Goal: Task Accomplishment & Management: Use online tool/utility

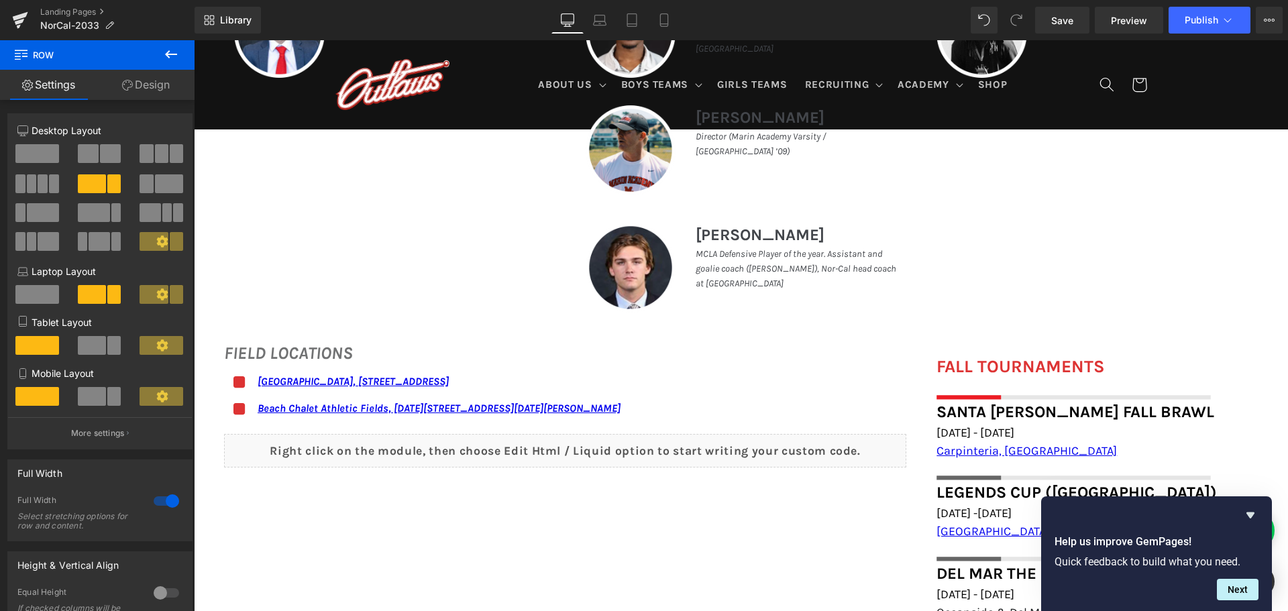
scroll to position [805, 0]
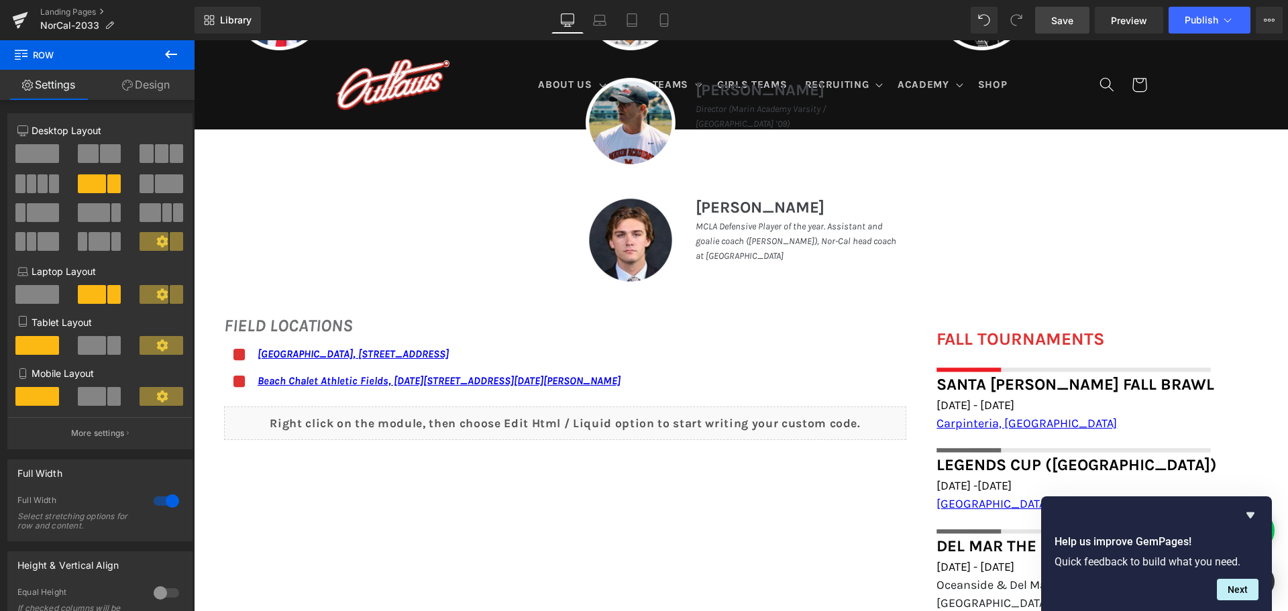
click at [1060, 19] on span "Save" at bounding box center [1062, 20] width 22 height 14
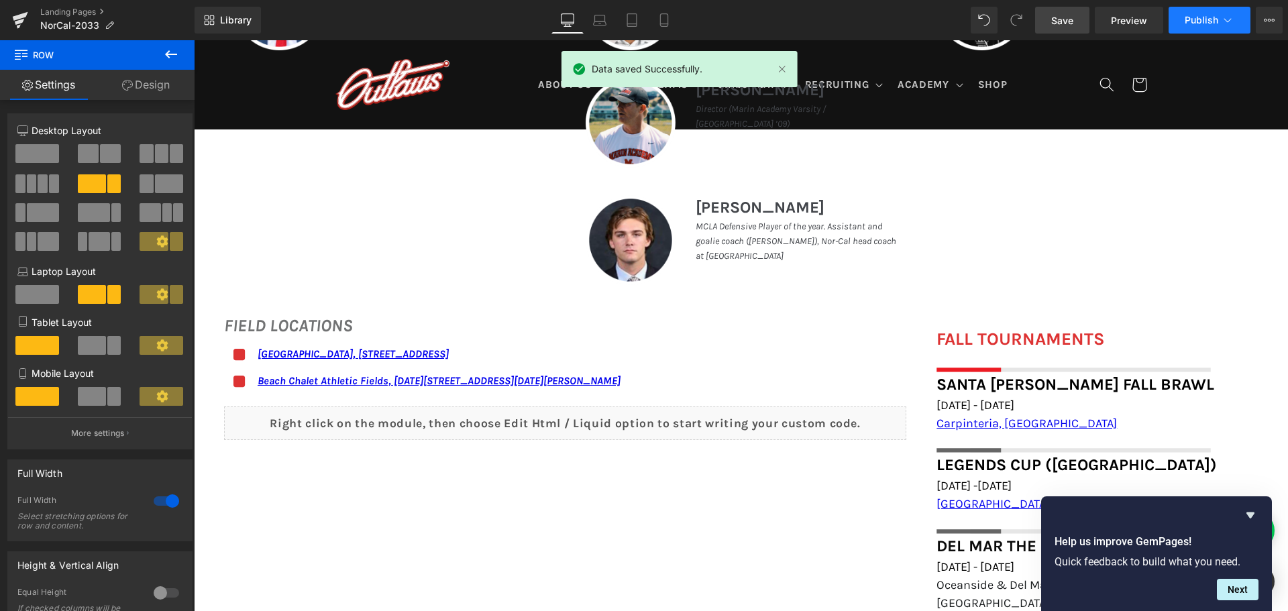
click at [1225, 14] on icon at bounding box center [1226, 19] width 13 height 13
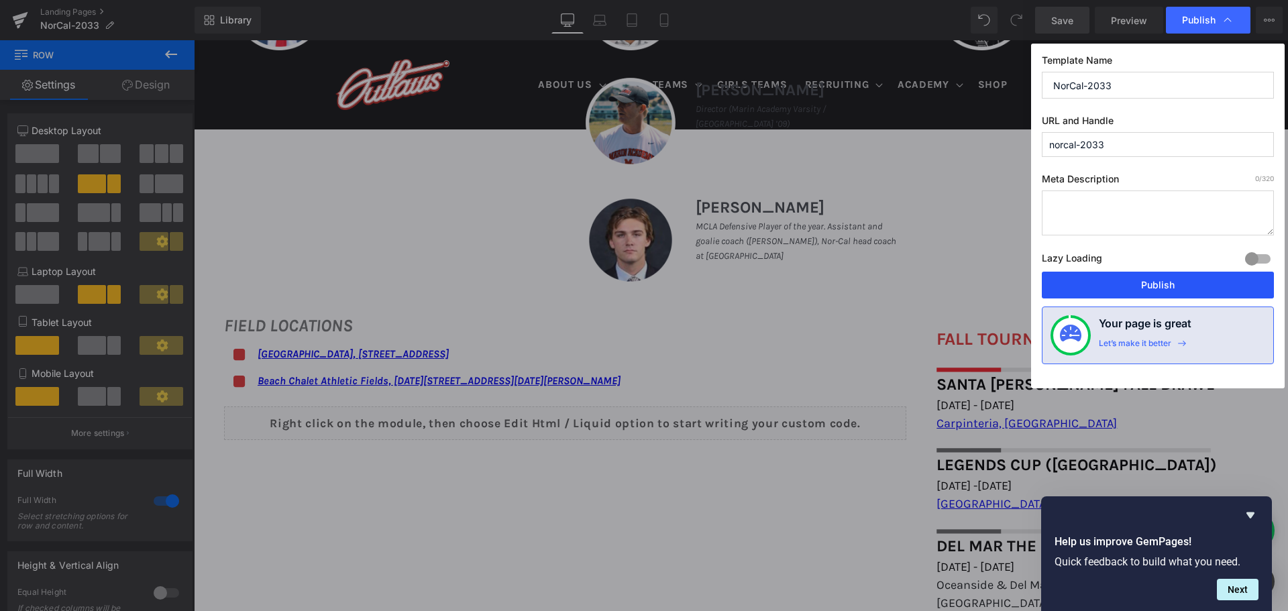
click at [1160, 290] on button "Publish" at bounding box center [1157, 285] width 232 height 27
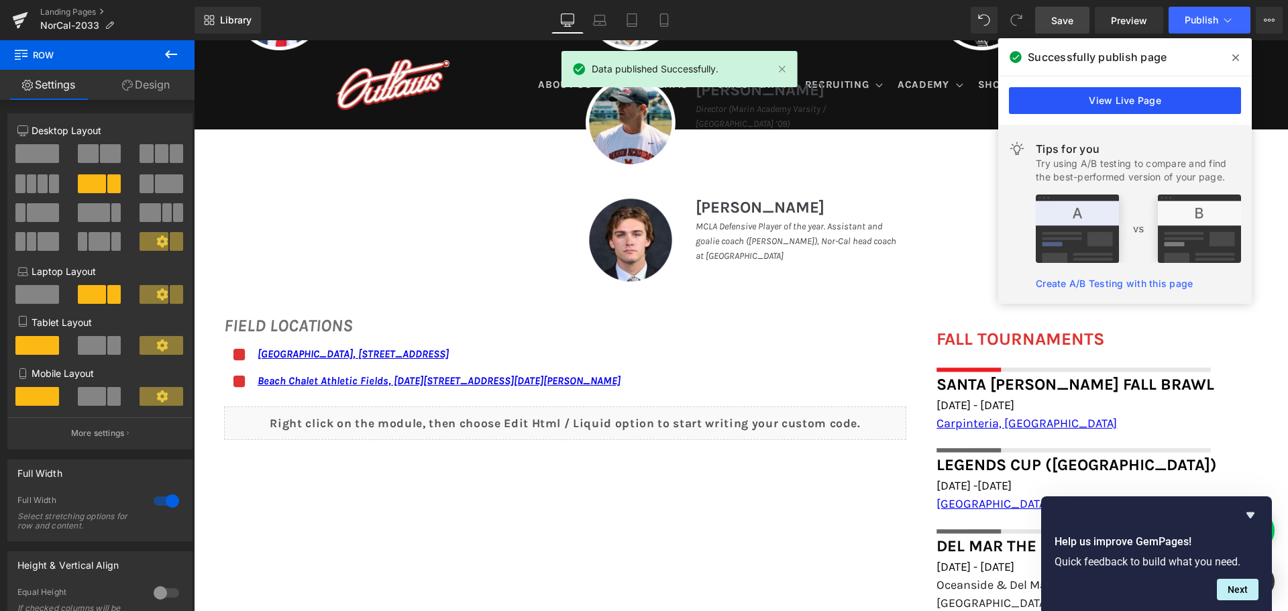
click at [1192, 97] on link "View Live Page" at bounding box center [1125, 100] width 232 height 27
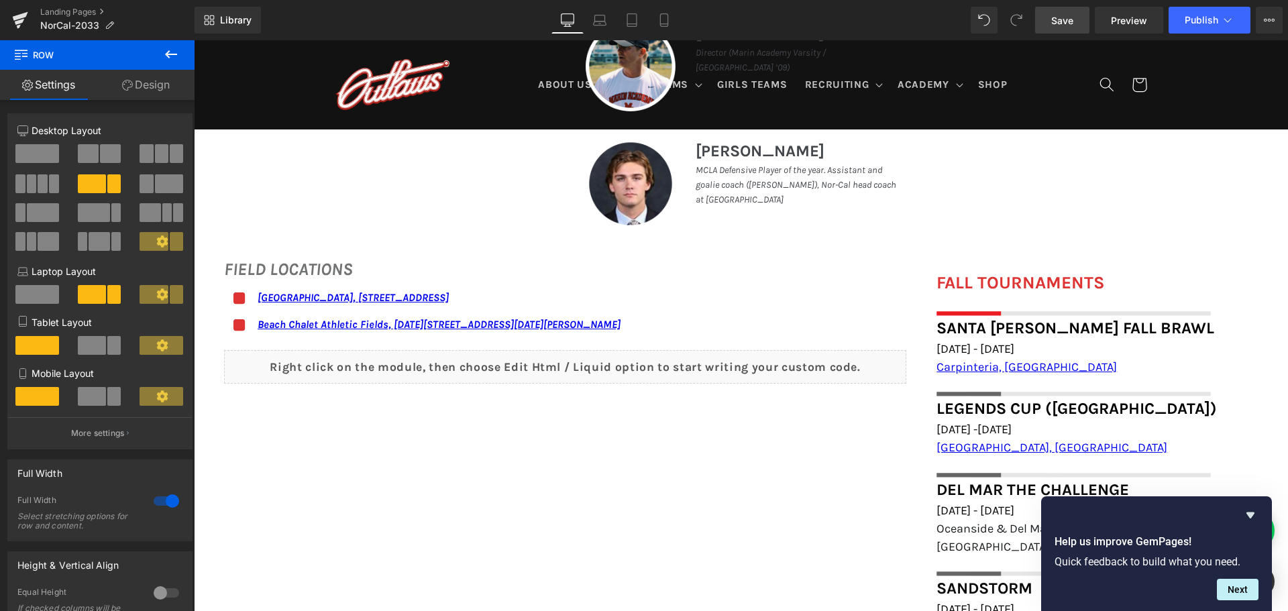
scroll to position [872, 0]
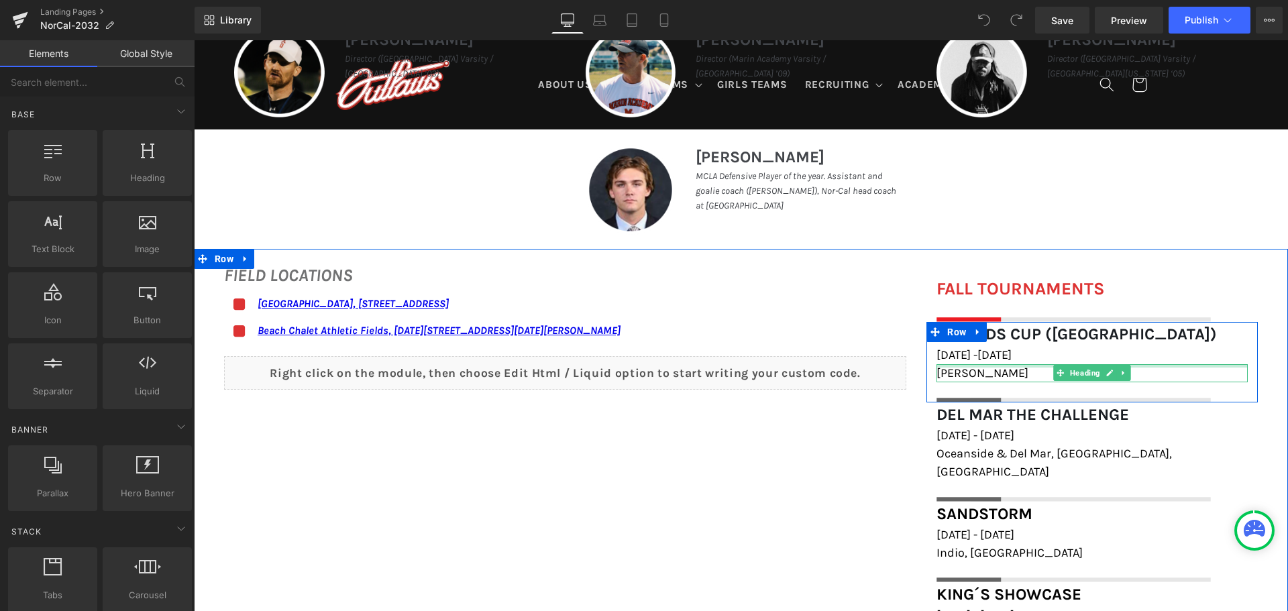
click at [967, 366] on div at bounding box center [1091, 365] width 311 height 3
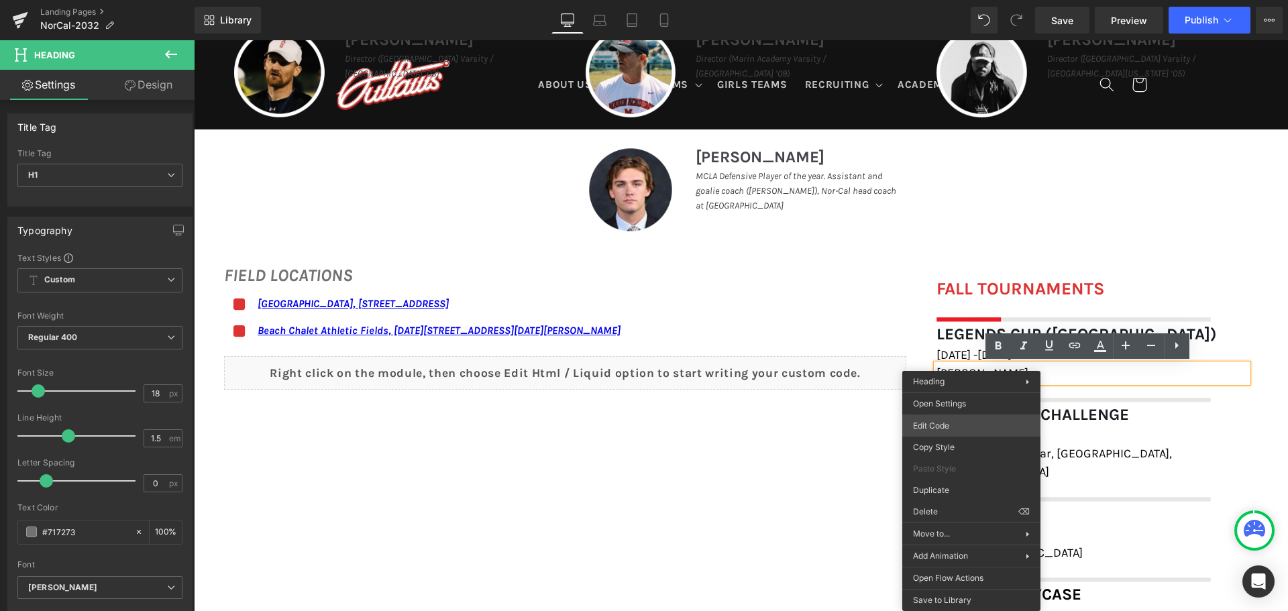
click at [950, 0] on div "You are previewing how the will restyle your page. You can not edit Elements in…" at bounding box center [644, 0] width 1288 height 0
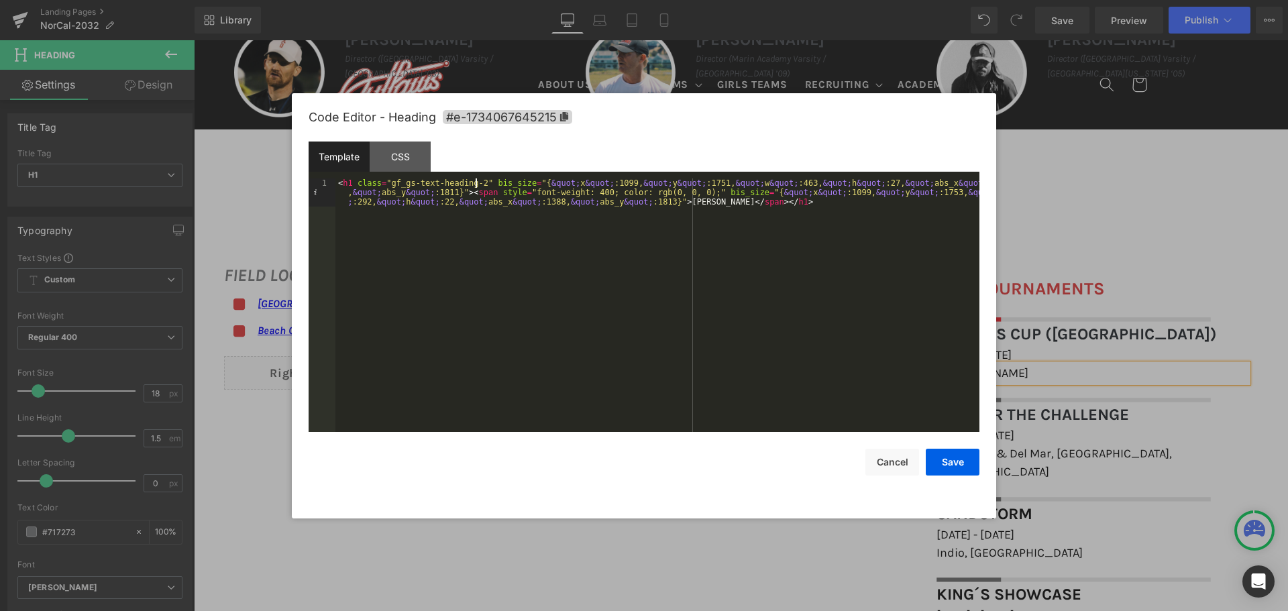
click at [476, 180] on div "< h1 class = "gf_gs-text-heading-2" bis_size = "{ &quot; x &quot; :1099, &quot;…" at bounding box center [657, 333] width 644 height 310
click at [937, 457] on button "Save" at bounding box center [952, 462] width 54 height 27
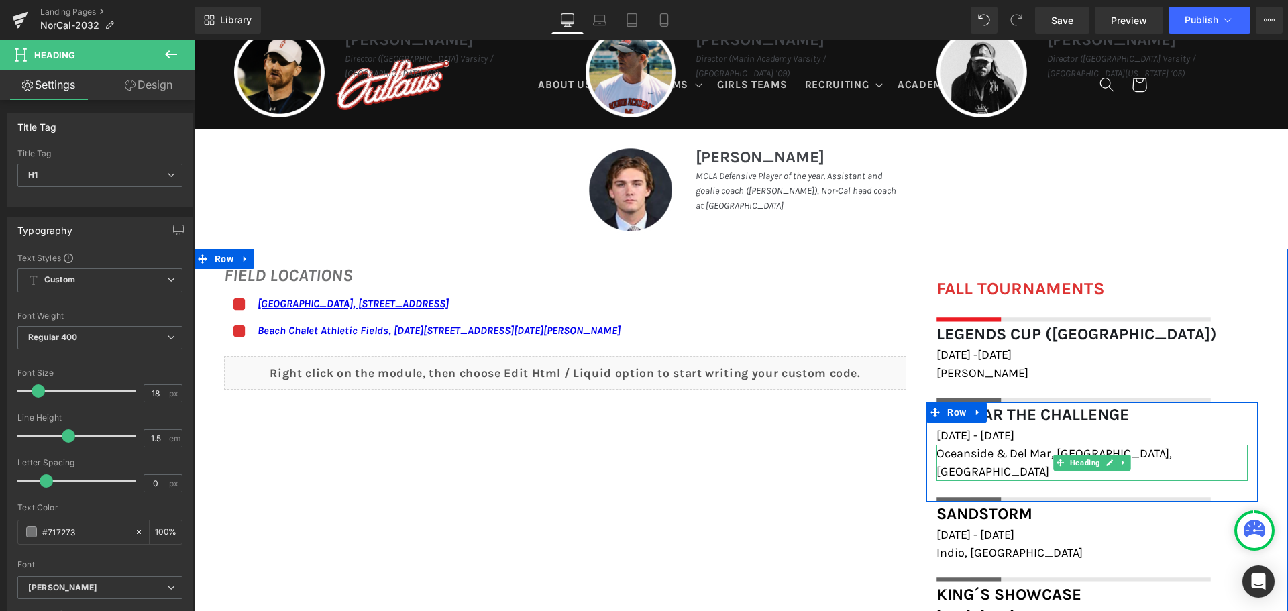
click at [966, 455] on span "Oceanside & Del Mar, [GEOGRAPHIC_DATA], [GEOGRAPHIC_DATA]" at bounding box center [1053, 462] width 235 height 33
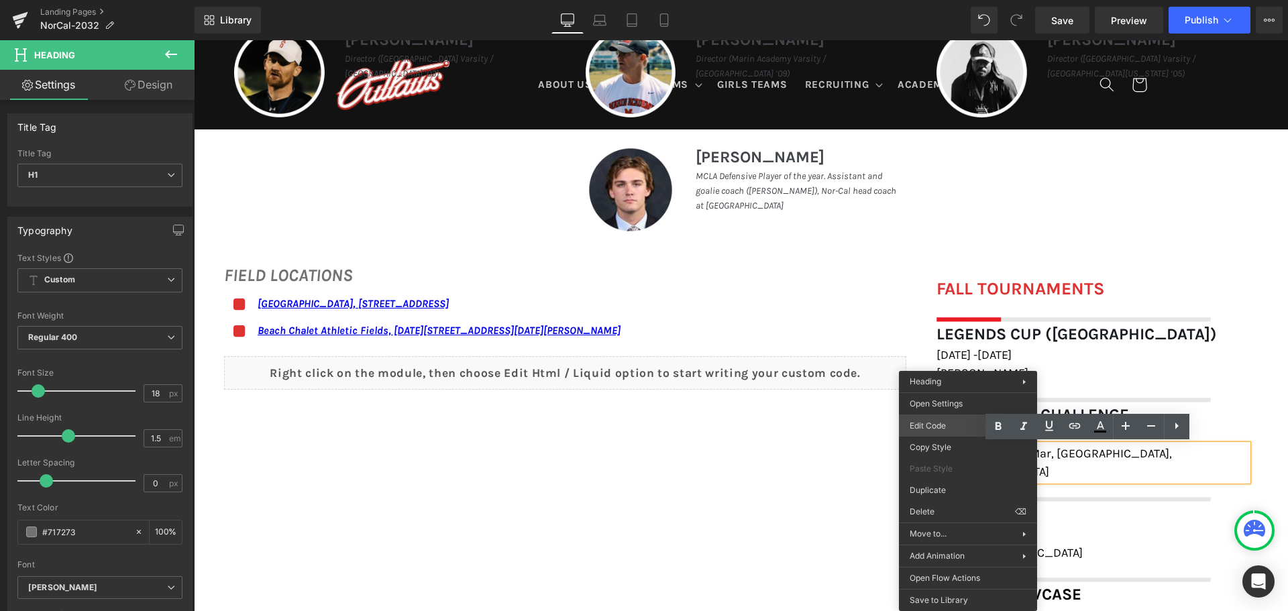
click at [960, 0] on div "You are previewing how the will restyle your page. You can not edit Elements in…" at bounding box center [644, 0] width 1288 height 0
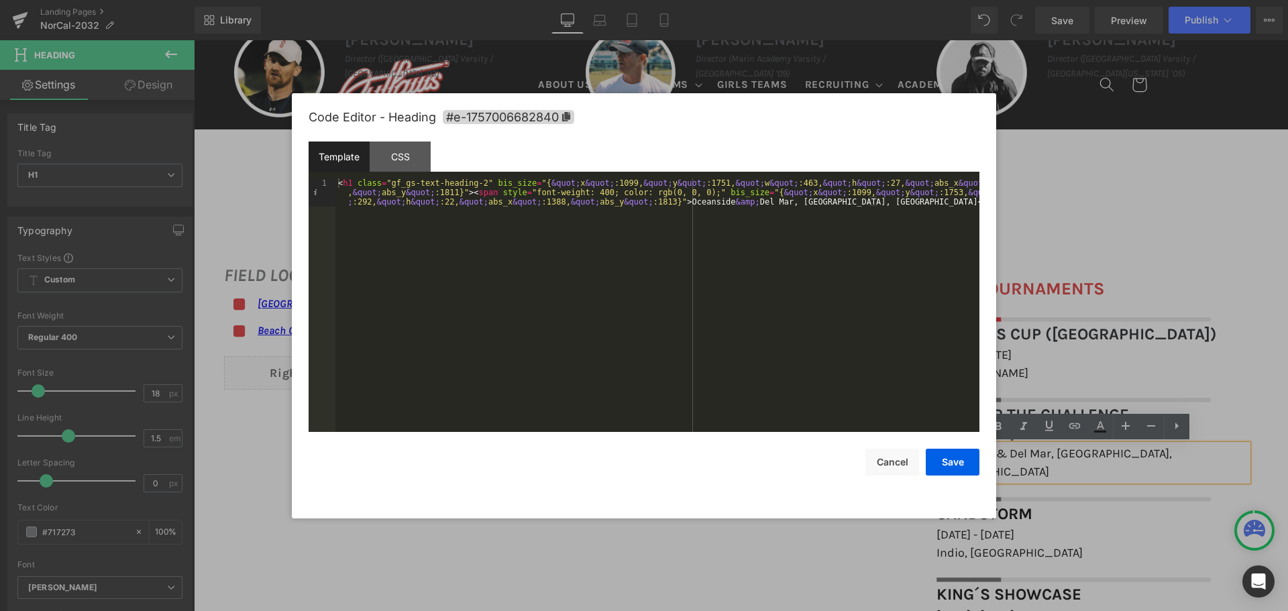
click at [476, 178] on div "< h1 class = "gf_gs-text-heading-2" bis_size = "{ &quot; x &quot; :1099, &quot;…" at bounding box center [657, 333] width 644 height 310
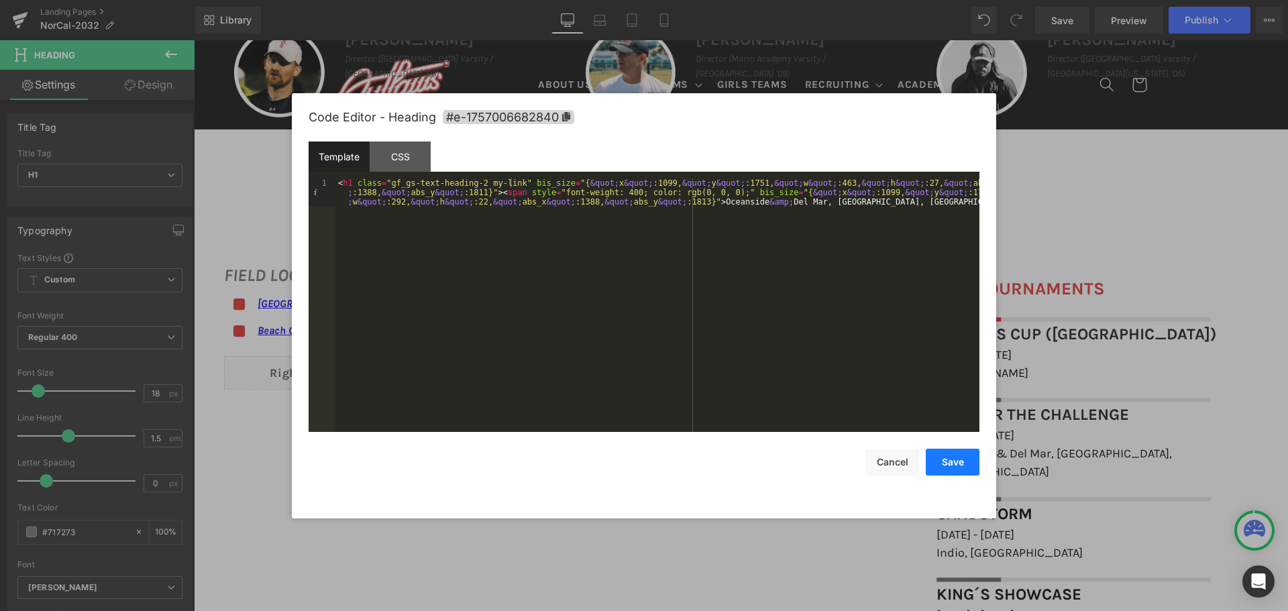
click at [935, 460] on button "Save" at bounding box center [952, 462] width 54 height 27
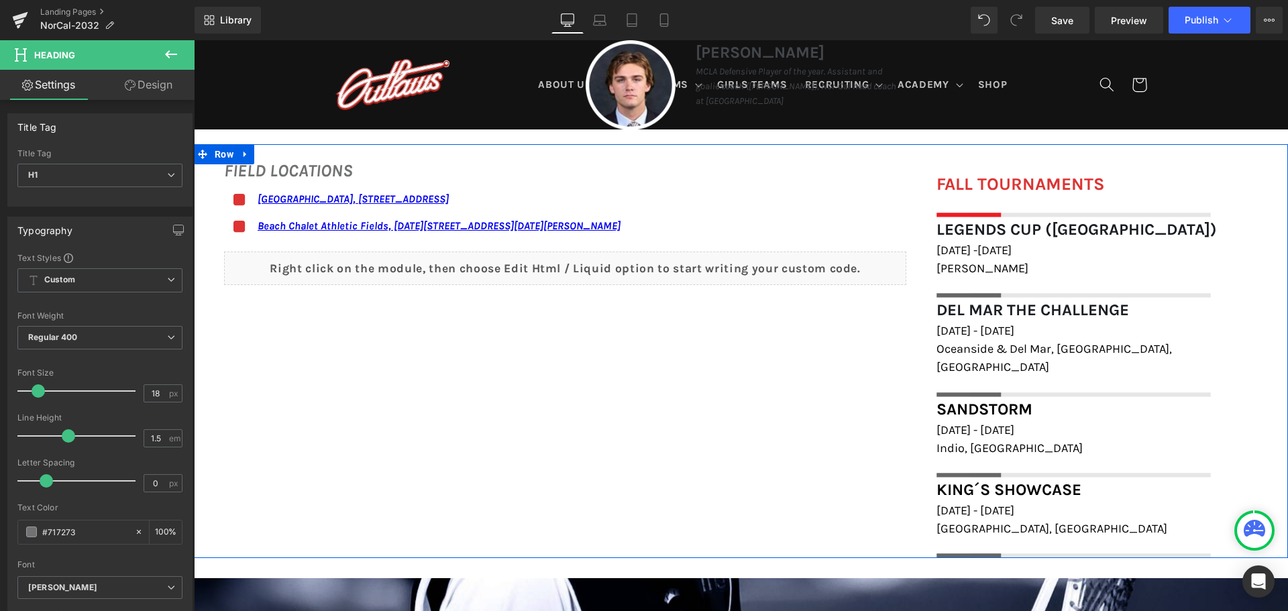
scroll to position [872, 0]
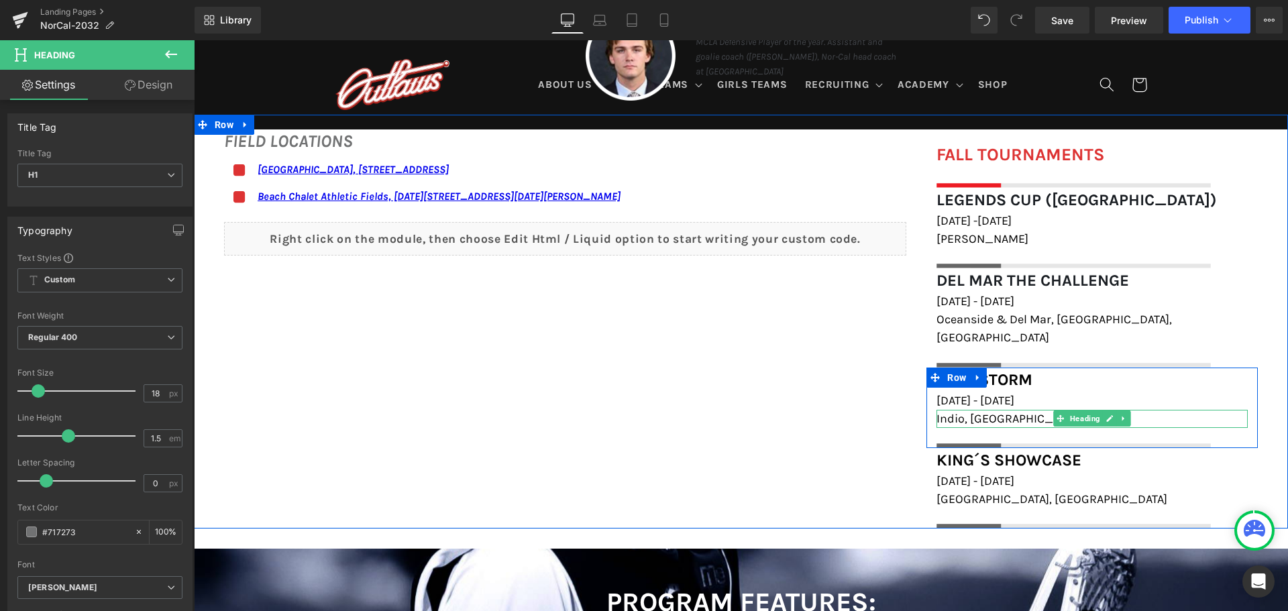
click at [973, 411] on span "Indio, [GEOGRAPHIC_DATA]" at bounding box center [1009, 418] width 146 height 15
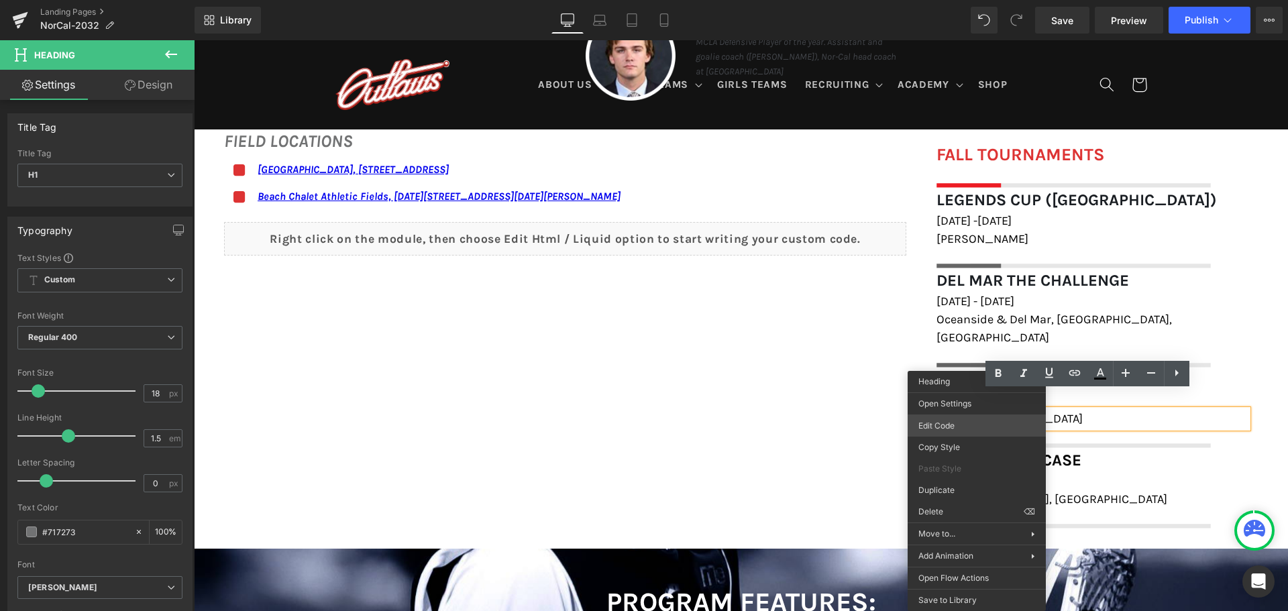
click at [965, 0] on div "You are previewing how the will restyle your page. You can not edit Elements in…" at bounding box center [644, 0] width 1288 height 0
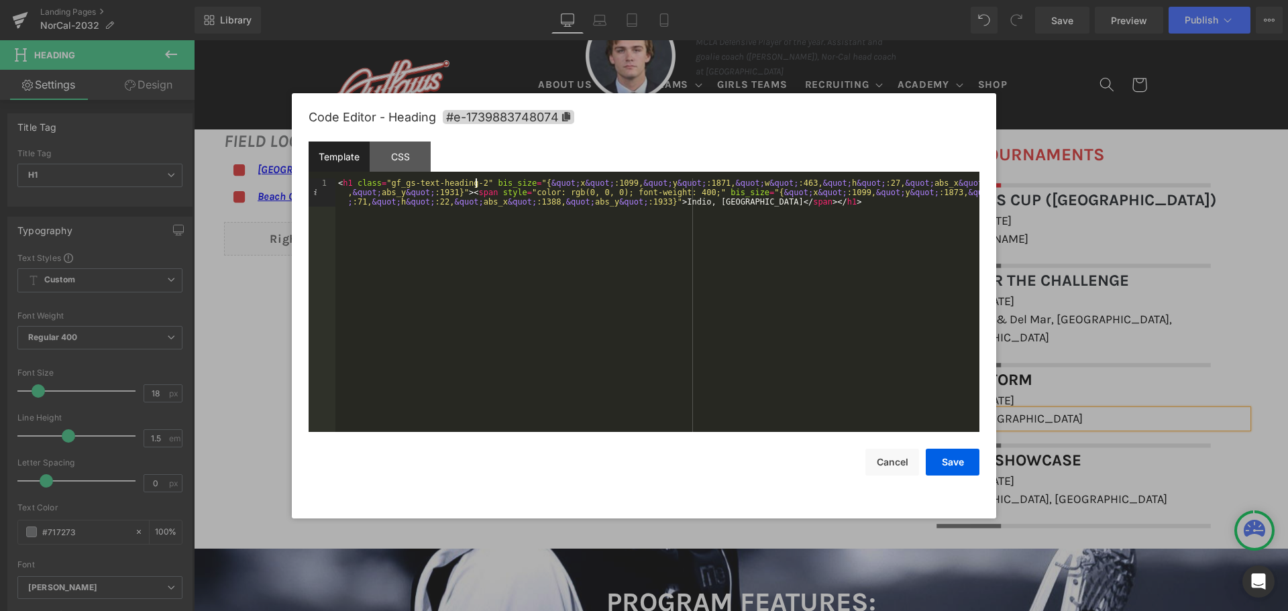
click at [475, 183] on div "< h1 class = "gf_gs-text-heading-2" bis_size = "{ &quot; x &quot; :1099, &quot;…" at bounding box center [657, 333] width 644 height 310
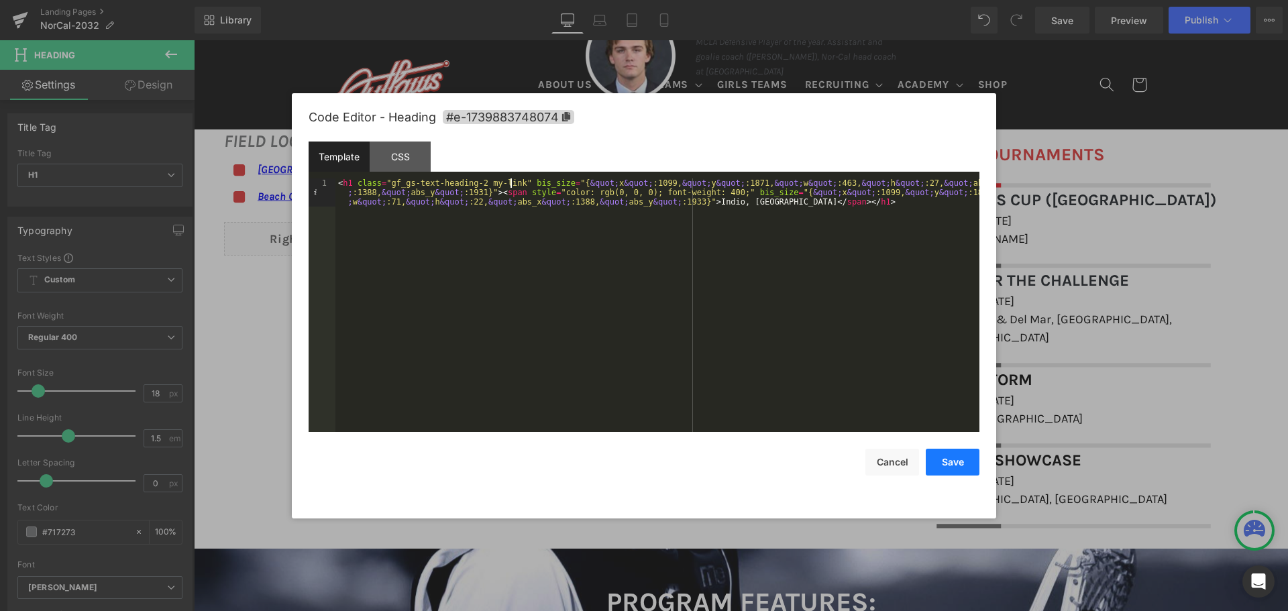
click at [945, 455] on button "Save" at bounding box center [952, 462] width 54 height 27
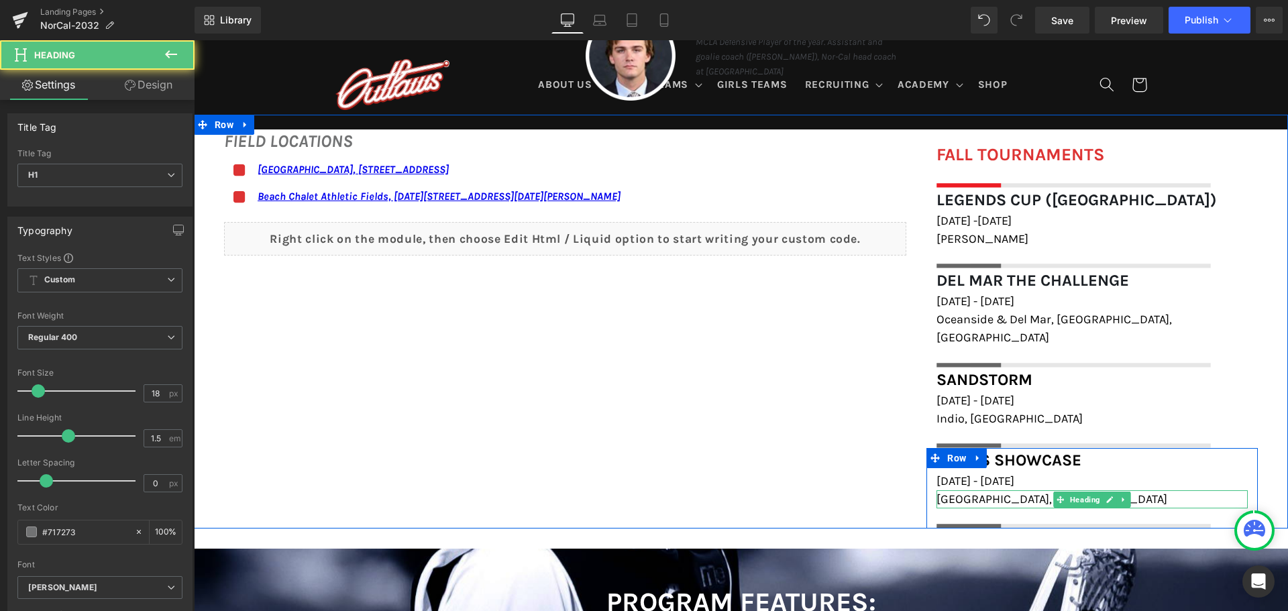
click at [985, 492] on span "[GEOGRAPHIC_DATA], [GEOGRAPHIC_DATA]" at bounding box center [1051, 499] width 231 height 15
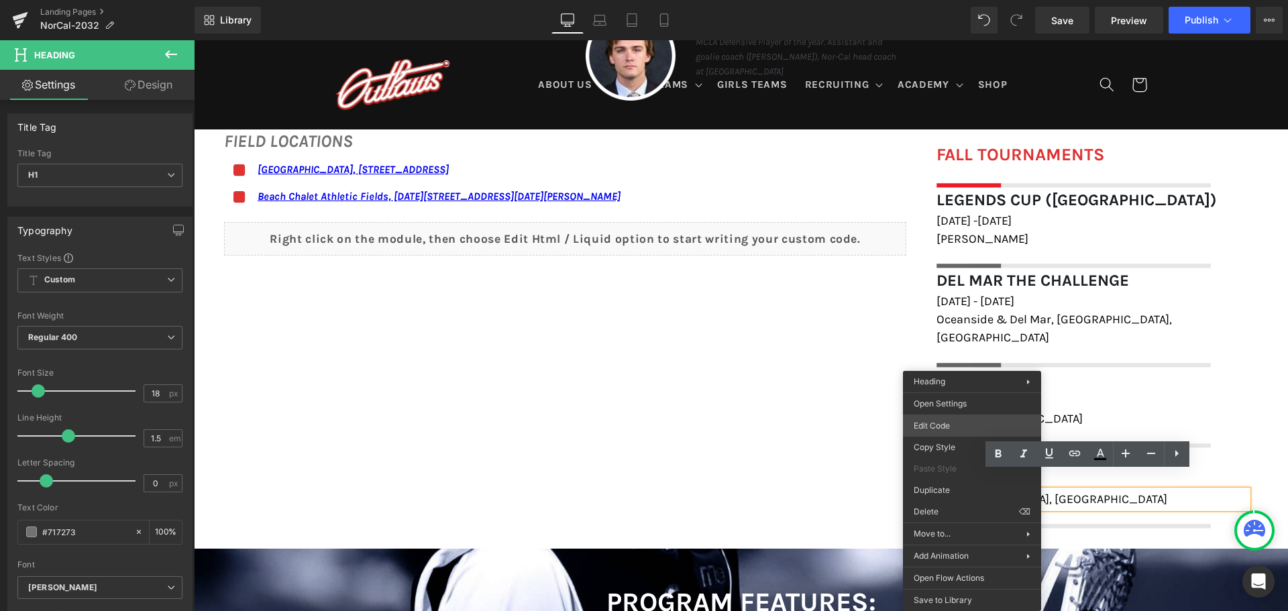
click at [960, 0] on div "You are previewing how the will restyle your page. You can not edit Elements in…" at bounding box center [644, 0] width 1288 height 0
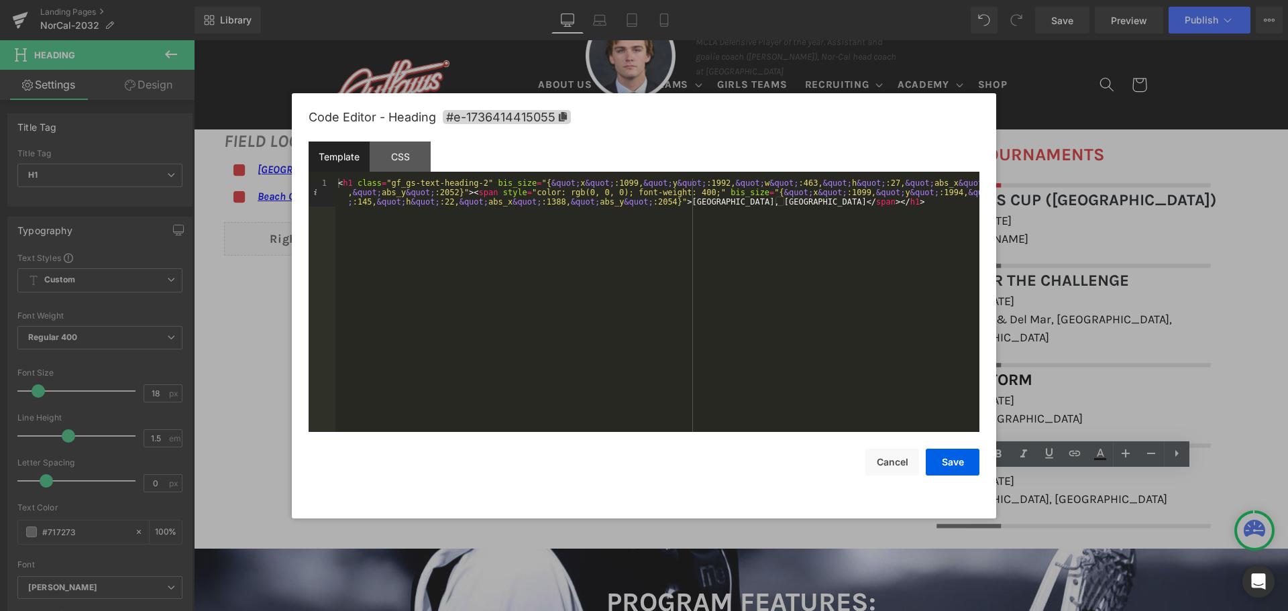
click at [473, 180] on div "< h1 class = "gf_gs-text-heading-2" bis_size = "{ &quot; x &quot; :1099, &quot;…" at bounding box center [657, 333] width 644 height 310
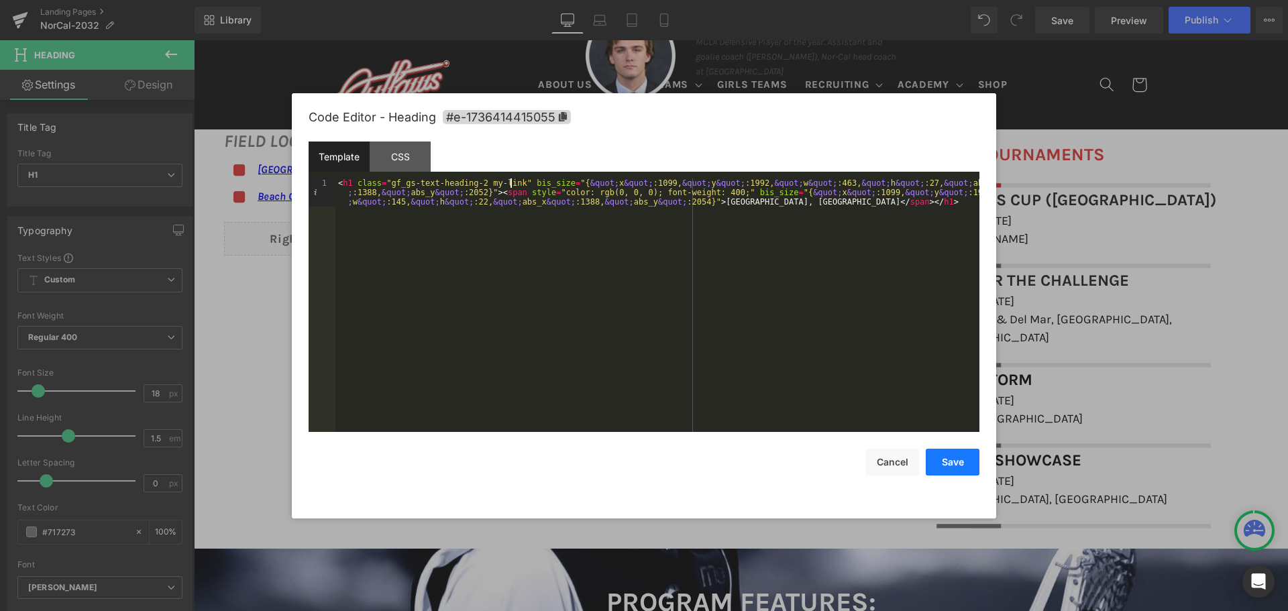
click at [940, 462] on button "Save" at bounding box center [952, 462] width 54 height 27
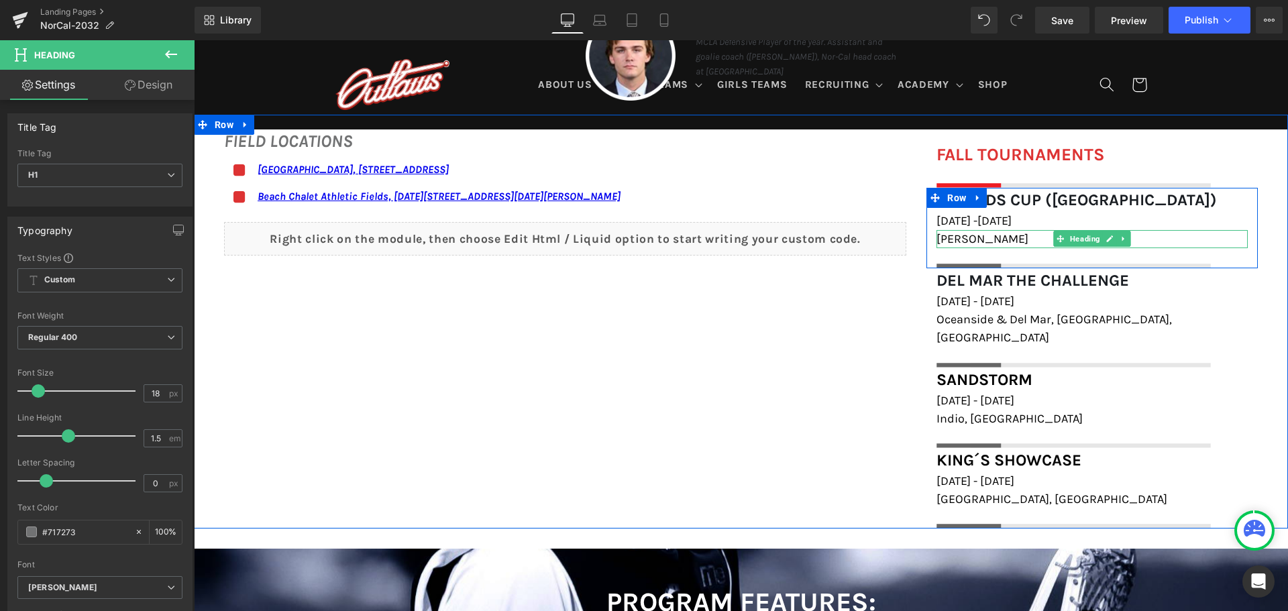
click at [975, 241] on span "[PERSON_NAME]" at bounding box center [982, 238] width 92 height 15
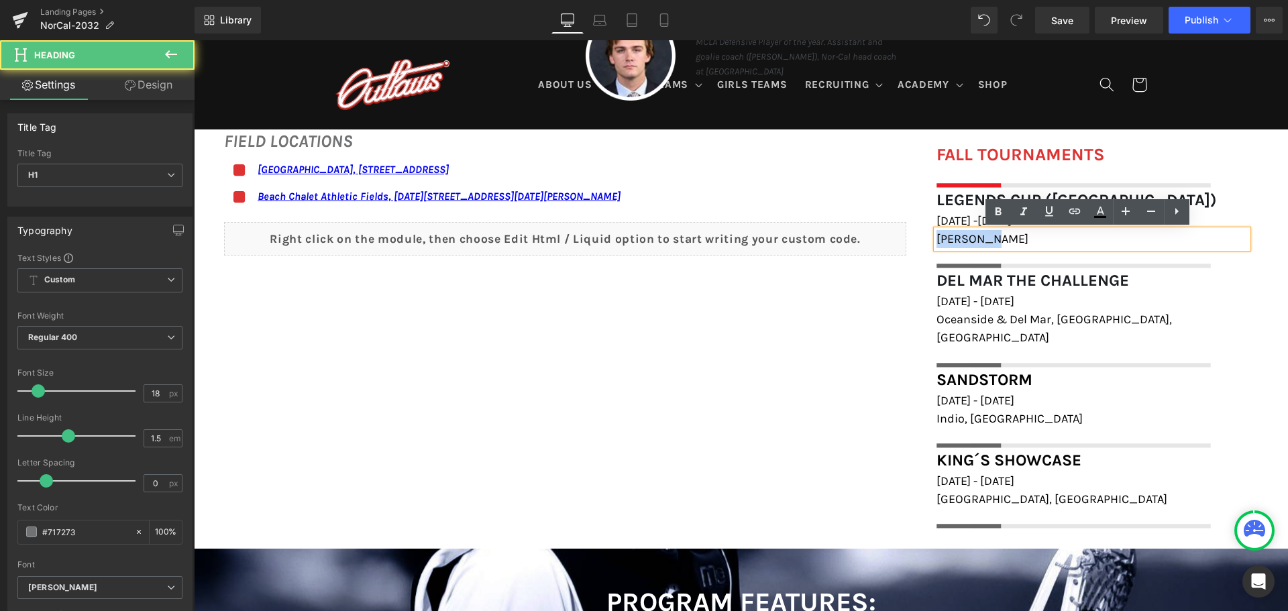
drag, startPoint x: 998, startPoint y: 240, endPoint x: 931, endPoint y: 238, distance: 67.1
click at [936, 238] on h1 "[PERSON_NAME]" at bounding box center [1091, 239] width 311 height 18
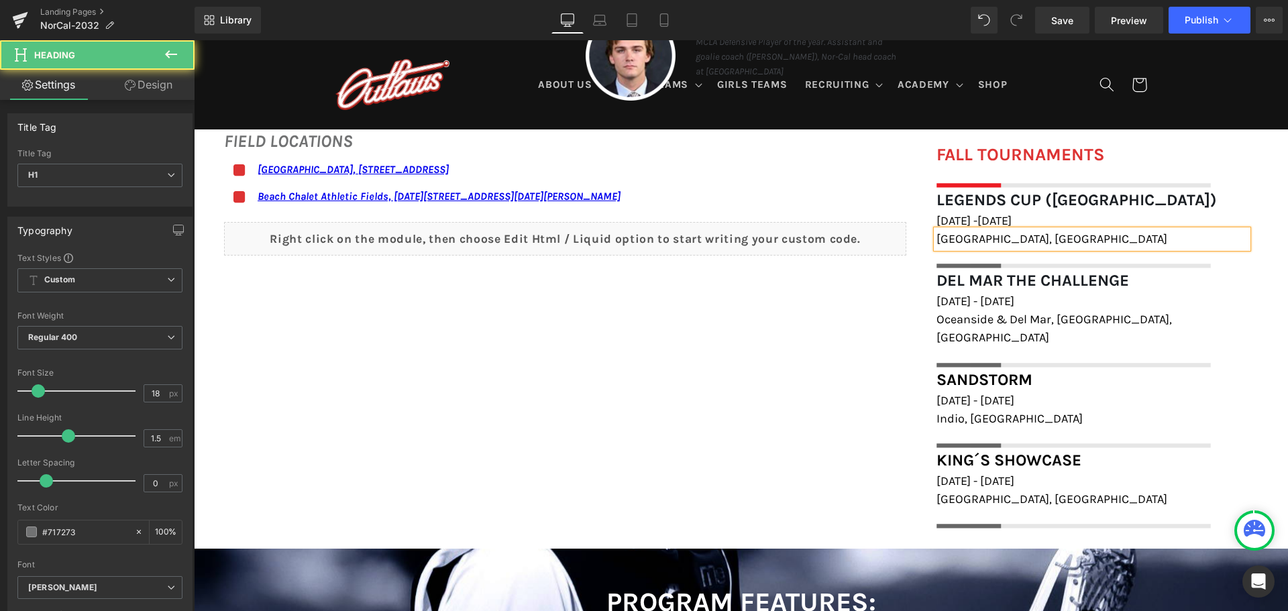
click at [1083, 243] on h1 "[GEOGRAPHIC_DATA], [GEOGRAPHIC_DATA]" at bounding box center [1091, 239] width 311 height 18
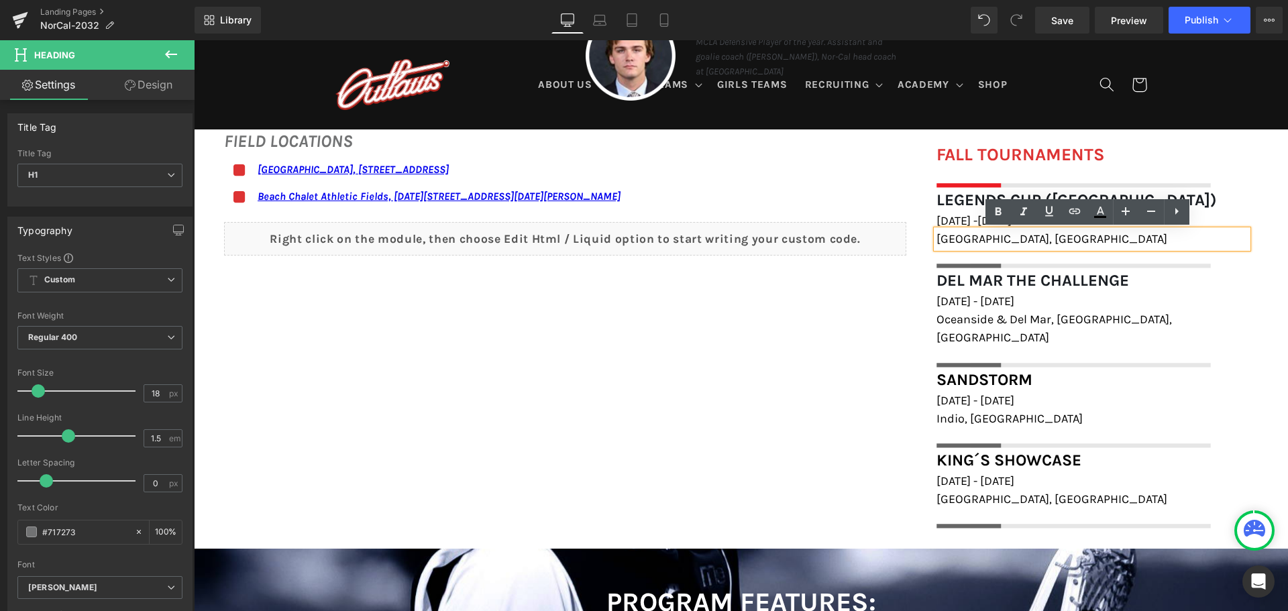
drag, startPoint x: 1020, startPoint y: 240, endPoint x: 927, endPoint y: 234, distance: 92.7
click at [936, 234] on div "[GEOGRAPHIC_DATA], [GEOGRAPHIC_DATA]" at bounding box center [1091, 239] width 311 height 18
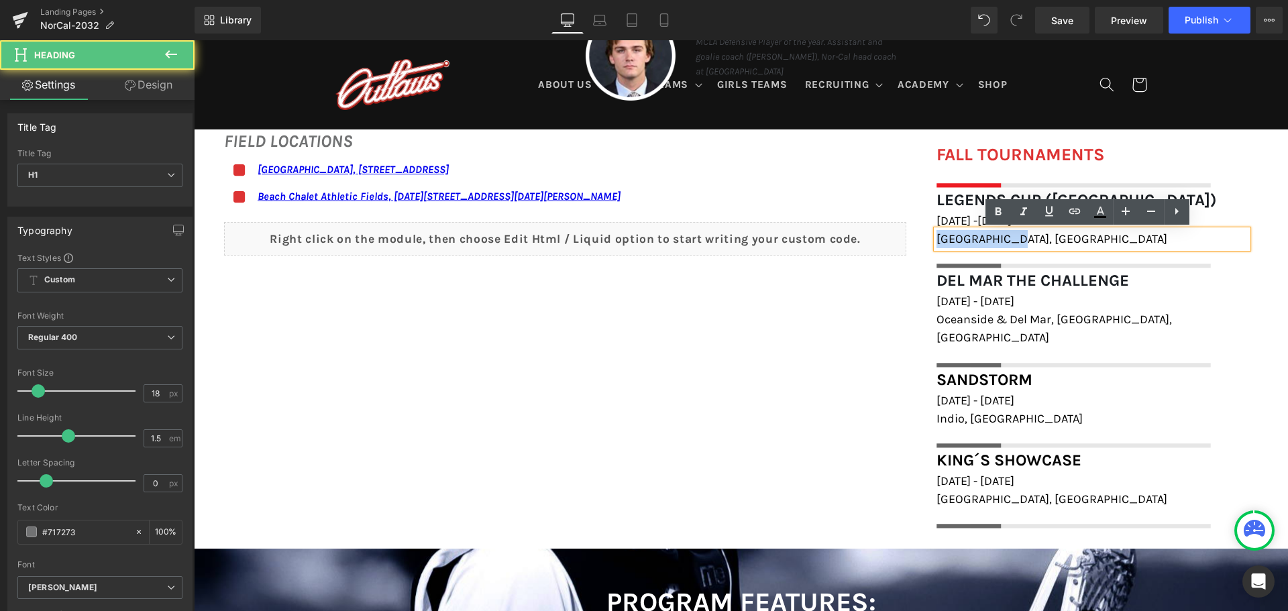
drag, startPoint x: 1015, startPoint y: 241, endPoint x: 932, endPoint y: 241, distance: 83.2
click at [936, 241] on h1 "[GEOGRAPHIC_DATA], [GEOGRAPHIC_DATA]" at bounding box center [1091, 239] width 311 height 18
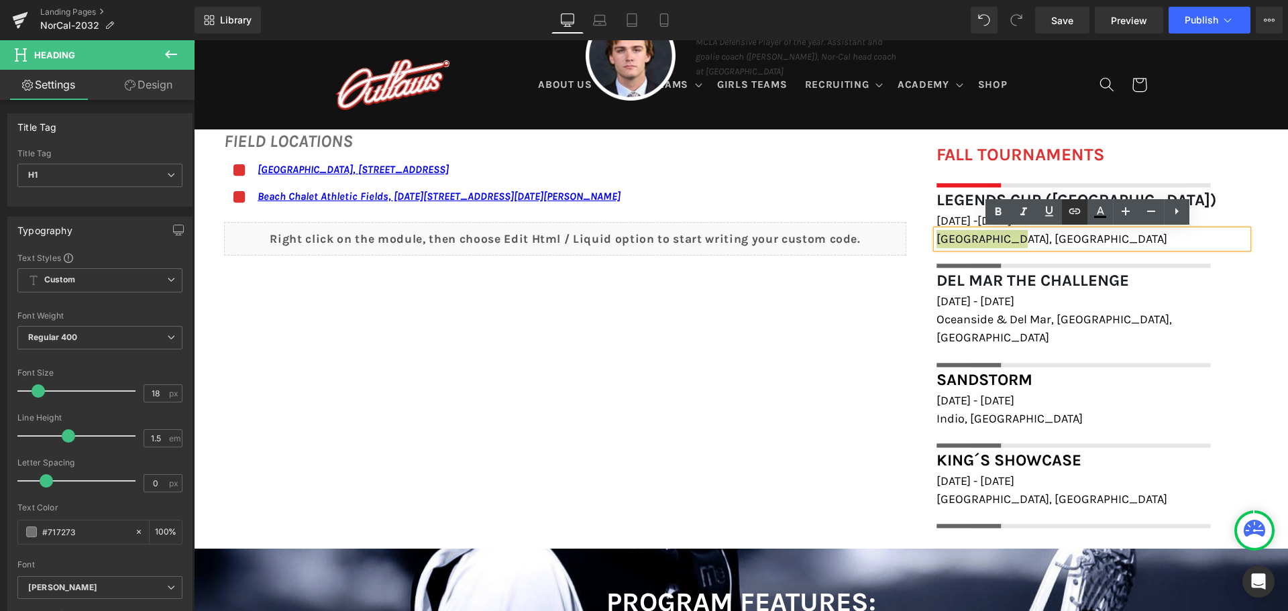
click at [1082, 211] on icon at bounding box center [1074, 211] width 16 height 16
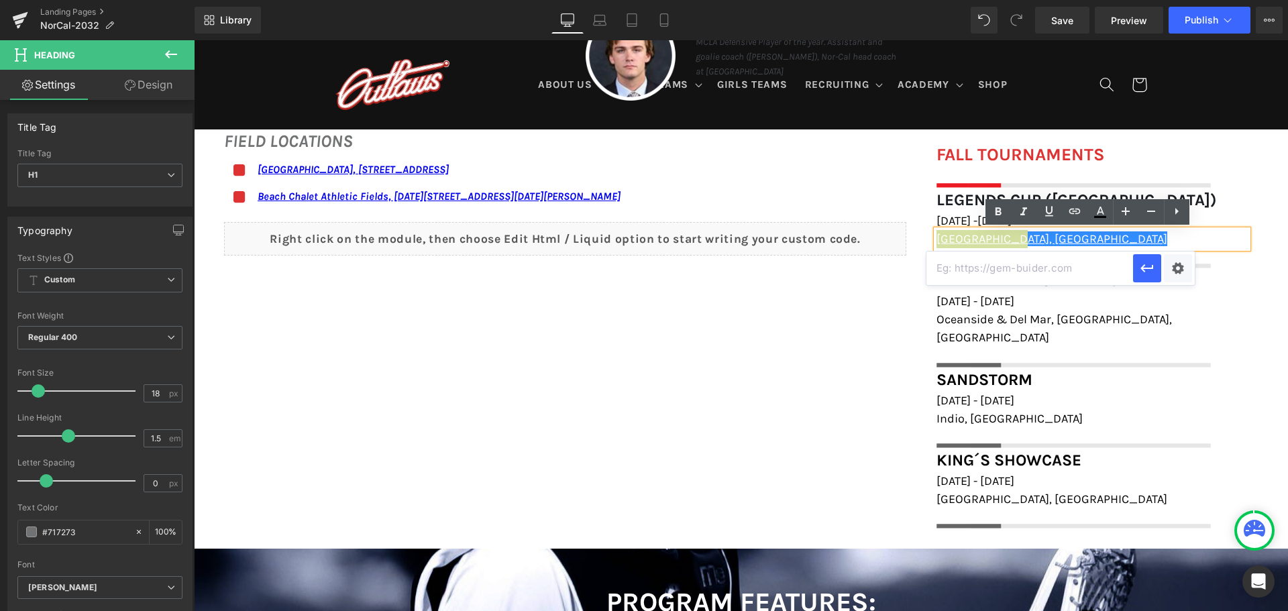
click at [1034, 273] on input "text" at bounding box center [1029, 268] width 207 height 34
paste input "[URL][DOMAIN_NAME]"
type input "[URL][DOMAIN_NAME]"
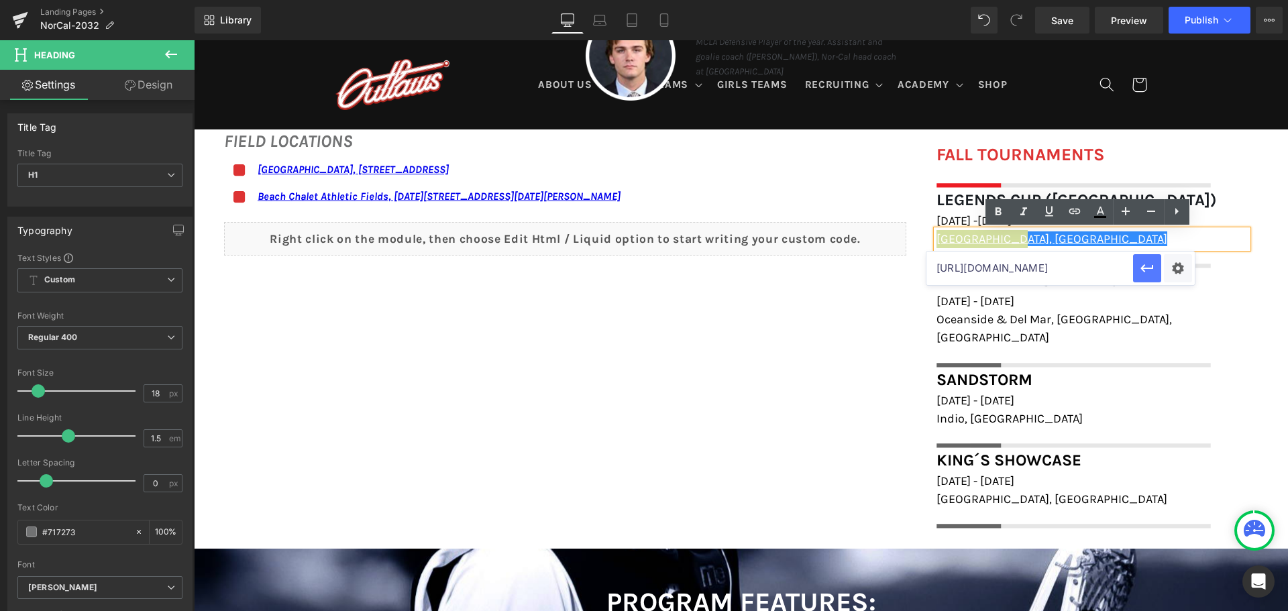
click at [1148, 271] on icon "button" at bounding box center [1147, 268] width 16 height 16
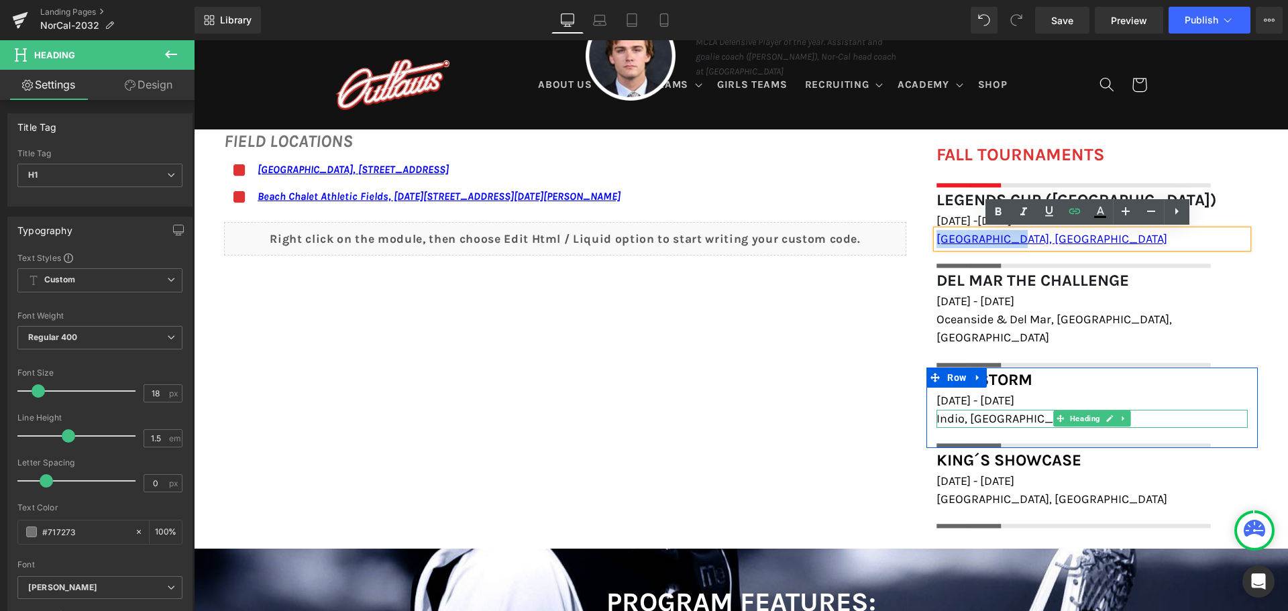
click at [981, 410] on h1 "Indio, [GEOGRAPHIC_DATA]" at bounding box center [1091, 419] width 311 height 18
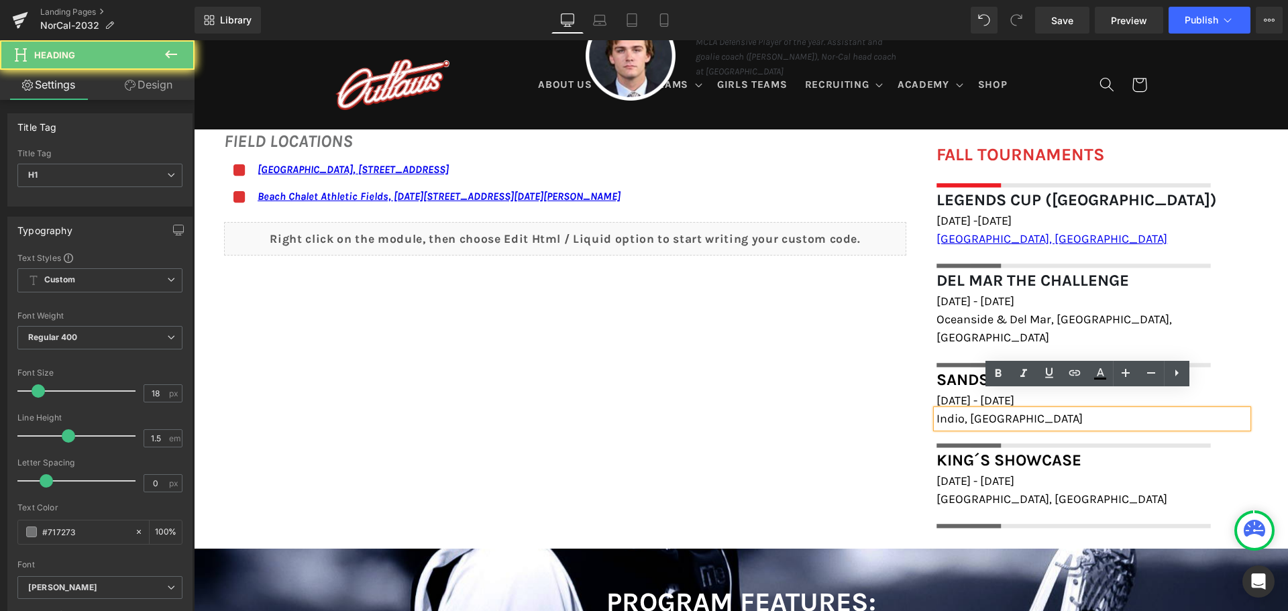
drag, startPoint x: 994, startPoint y: 397, endPoint x: 927, endPoint y: 401, distance: 67.2
click at [936, 410] on div "Indio, [GEOGRAPHIC_DATA]" at bounding box center [1091, 419] width 311 height 18
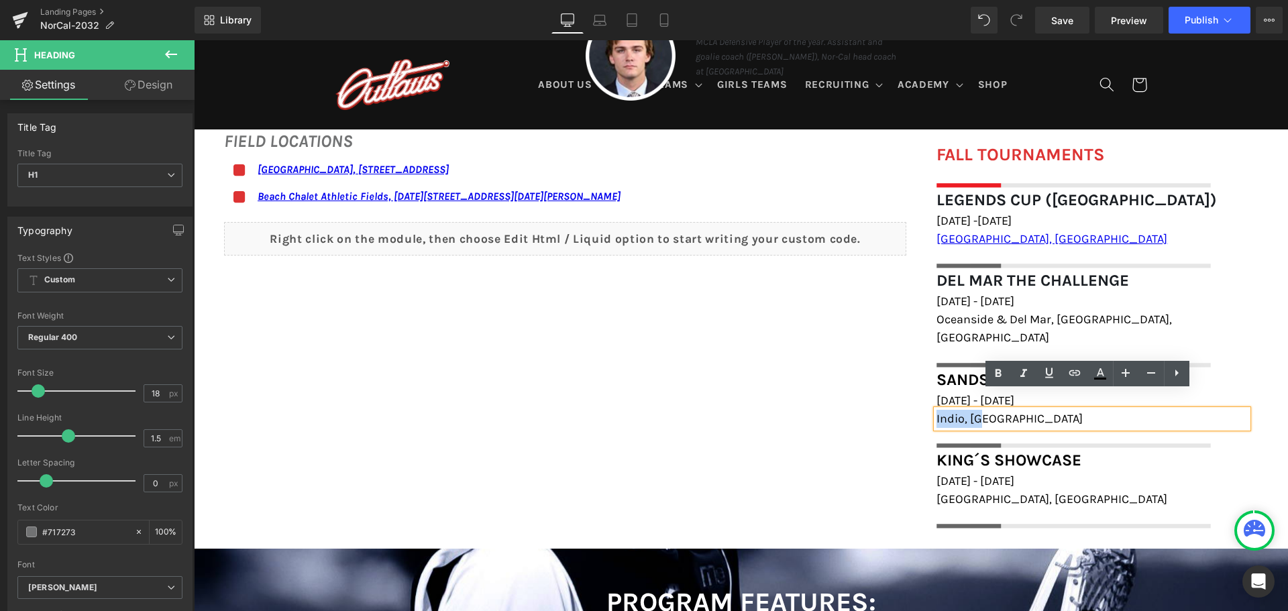
drag, startPoint x: 1004, startPoint y: 396, endPoint x: 932, endPoint y: 402, distance: 72.0
click at [936, 410] on h1 "Indio, [GEOGRAPHIC_DATA]" at bounding box center [1091, 419] width 311 height 18
click at [1078, 372] on icon at bounding box center [1074, 373] width 16 height 16
click at [1035, 429] on input "[URL][DOMAIN_NAME]" at bounding box center [1029, 430] width 207 height 34
paste input "[URL][DOMAIN_NAME]"
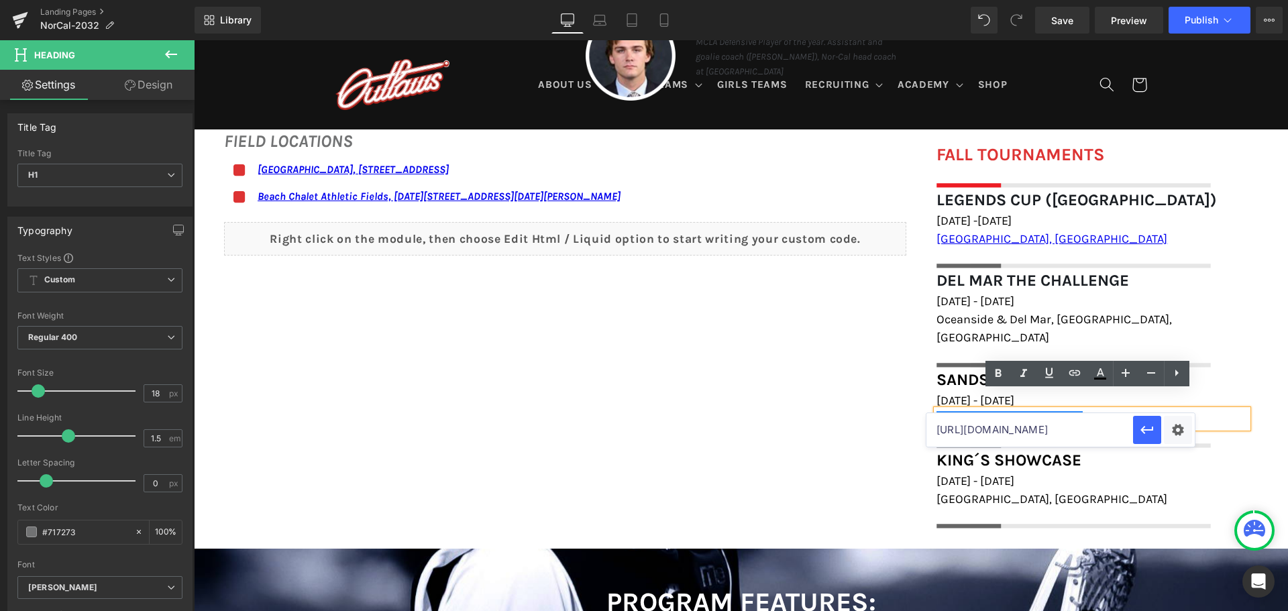
scroll to position [0, 50]
type input "[URL][DOMAIN_NAME]"
click at [1139, 435] on icon "button" at bounding box center [1147, 430] width 16 height 16
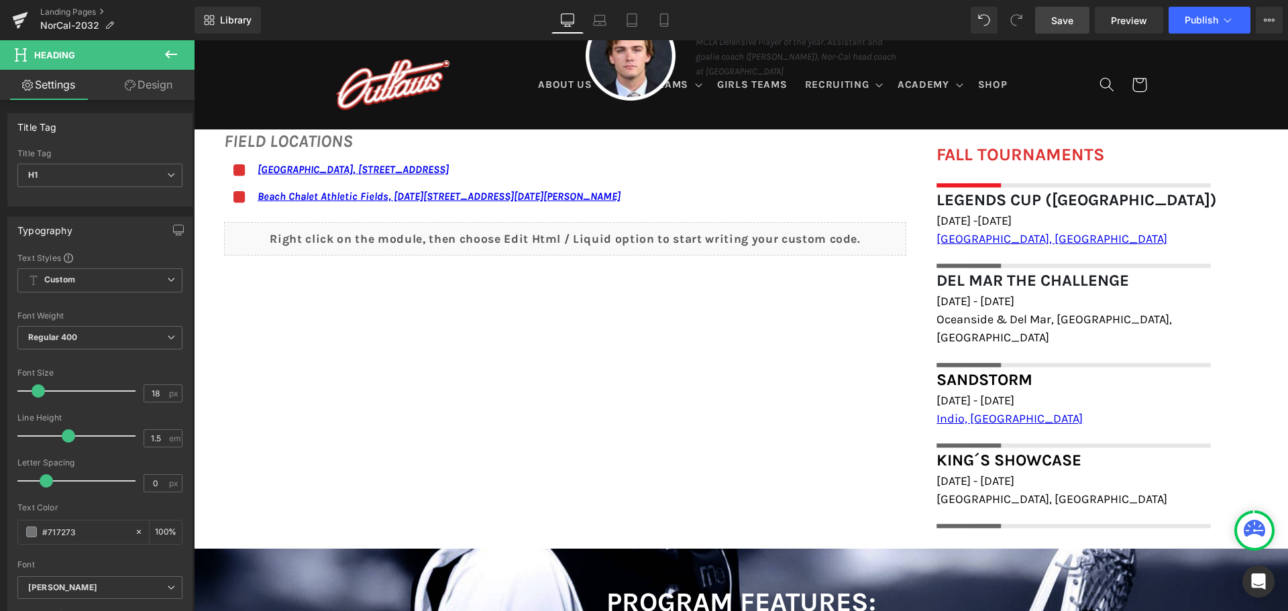
click at [1061, 11] on link "Save" at bounding box center [1062, 20] width 54 height 27
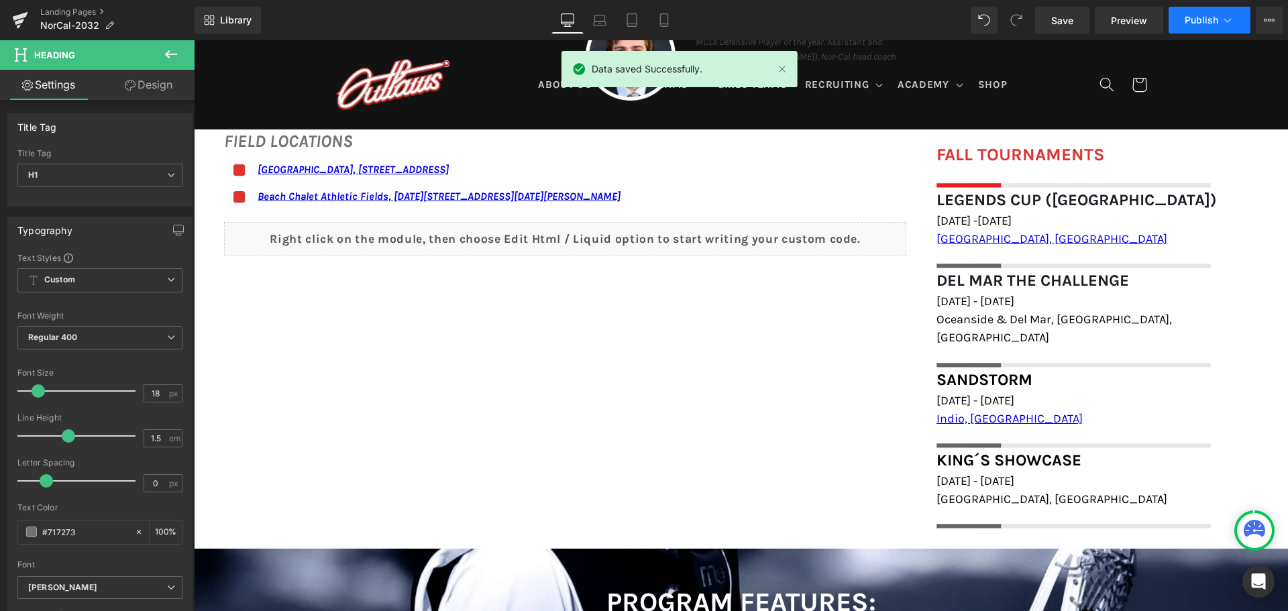
click at [1197, 25] on button "Publish" at bounding box center [1209, 20] width 82 height 27
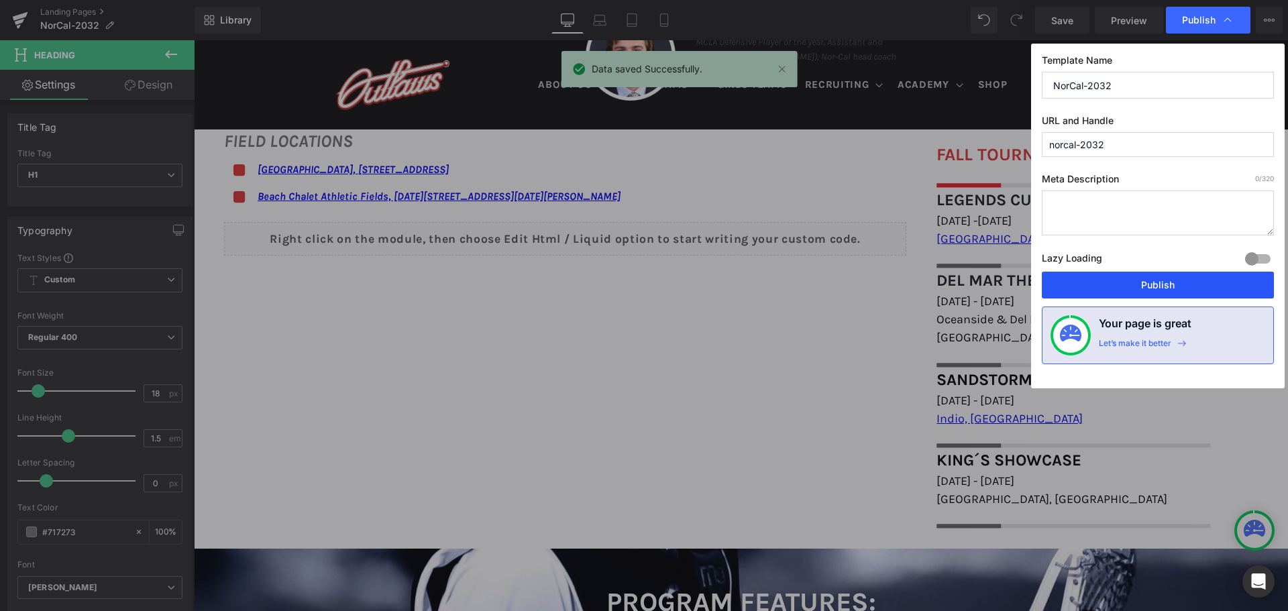
click at [1123, 278] on button "Publish" at bounding box center [1157, 285] width 232 height 27
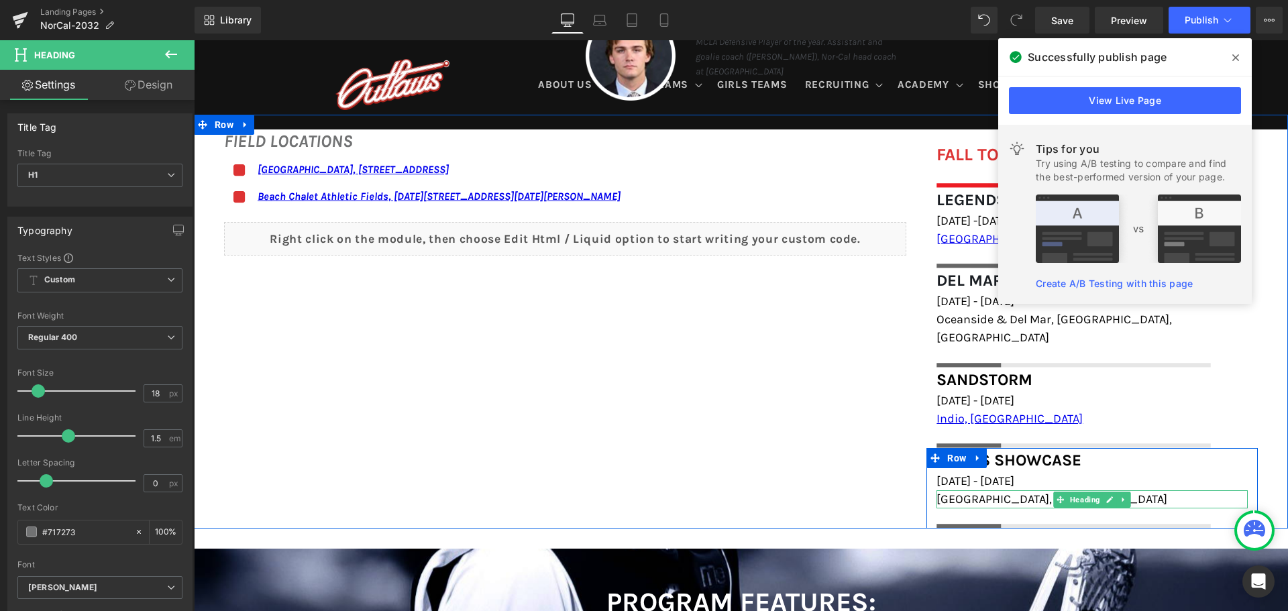
click at [1022, 492] on span "[GEOGRAPHIC_DATA], [GEOGRAPHIC_DATA]" at bounding box center [1051, 499] width 231 height 15
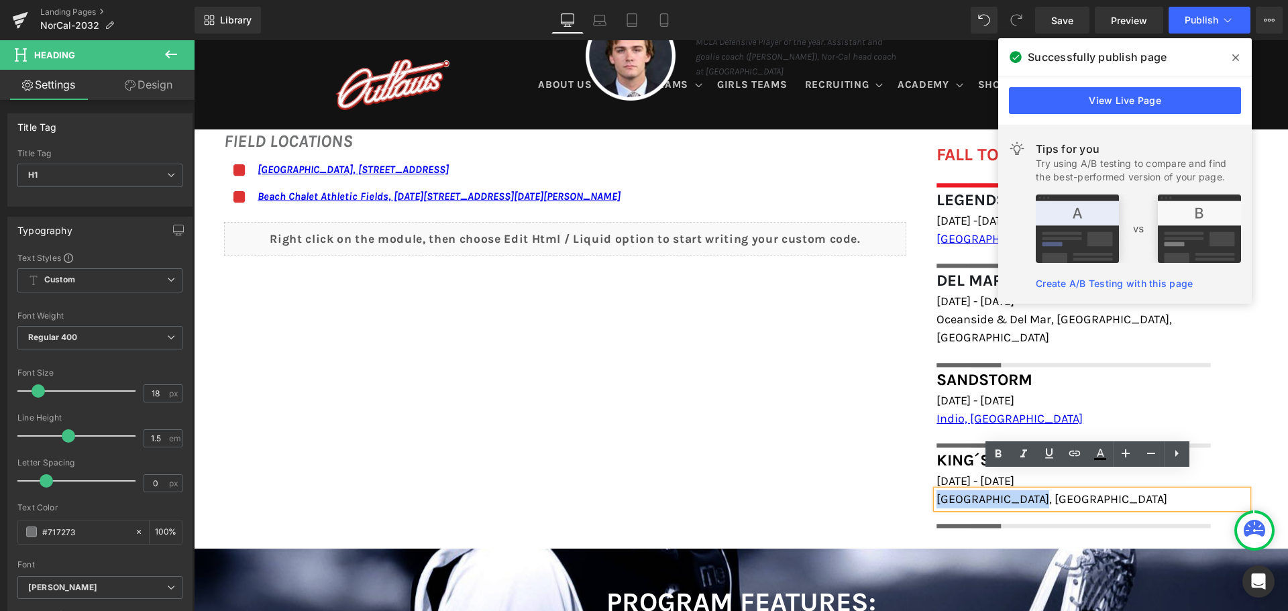
drag, startPoint x: 1037, startPoint y: 477, endPoint x: 918, endPoint y: 467, distance: 119.8
click at [918, 467] on div "FALL TOURNAMENTS Heading Image Row Legends Cup ([GEOGRAPHIC_DATA]) Heading [DAT…" at bounding box center [1091, 335] width 351 height 388
click at [1079, 459] on icon at bounding box center [1074, 453] width 16 height 16
click at [1053, 516] on input "[URL][DOMAIN_NAME]" at bounding box center [1029, 511] width 207 height 34
paste input "[URL][DOMAIN_NAME]"
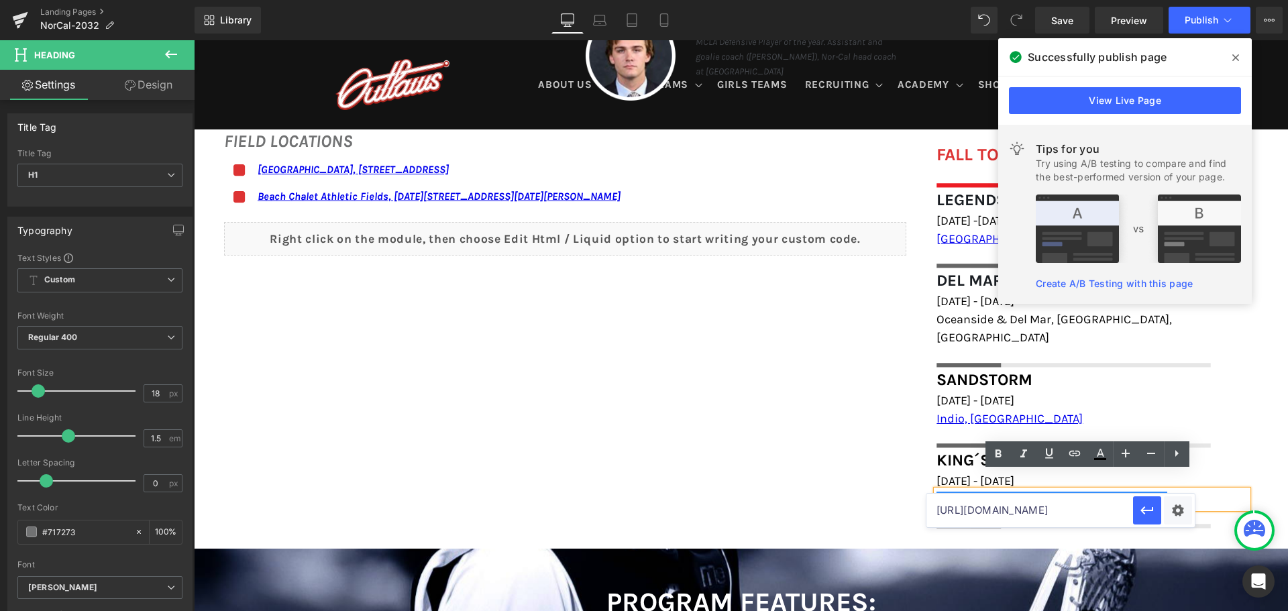
scroll to position [0, 45]
type input "[URL][DOMAIN_NAME]"
click at [1139, 506] on icon "button" at bounding box center [1147, 510] width 16 height 16
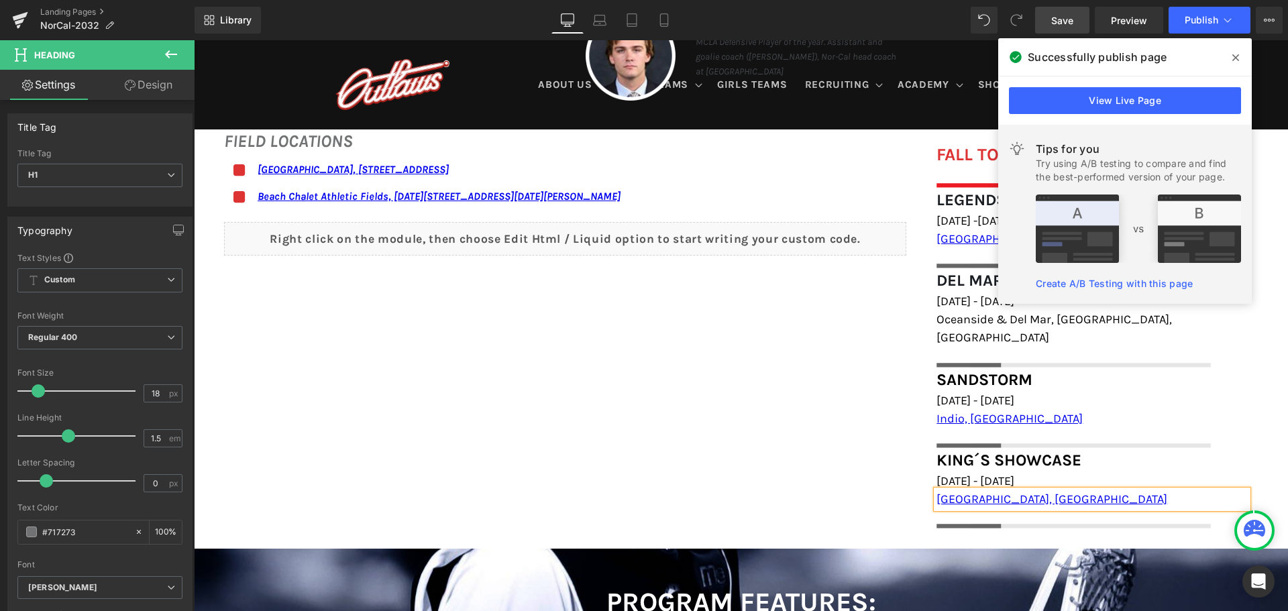
click at [1046, 11] on link "Save" at bounding box center [1062, 20] width 54 height 27
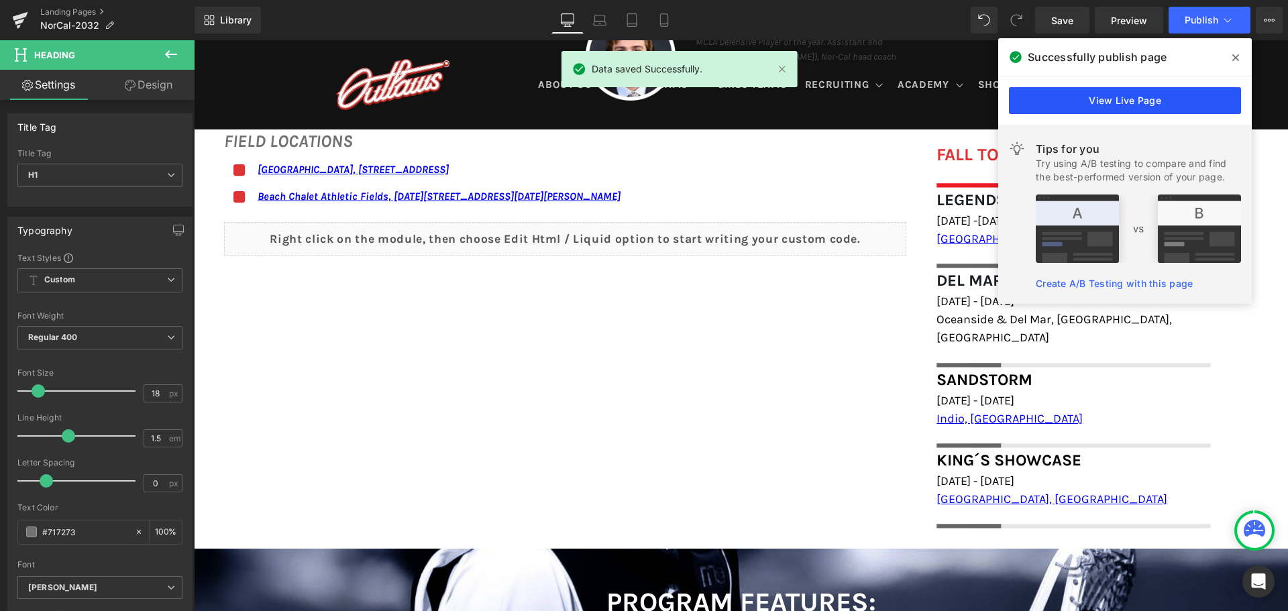
click at [1155, 97] on link "View Live Page" at bounding box center [1125, 100] width 232 height 27
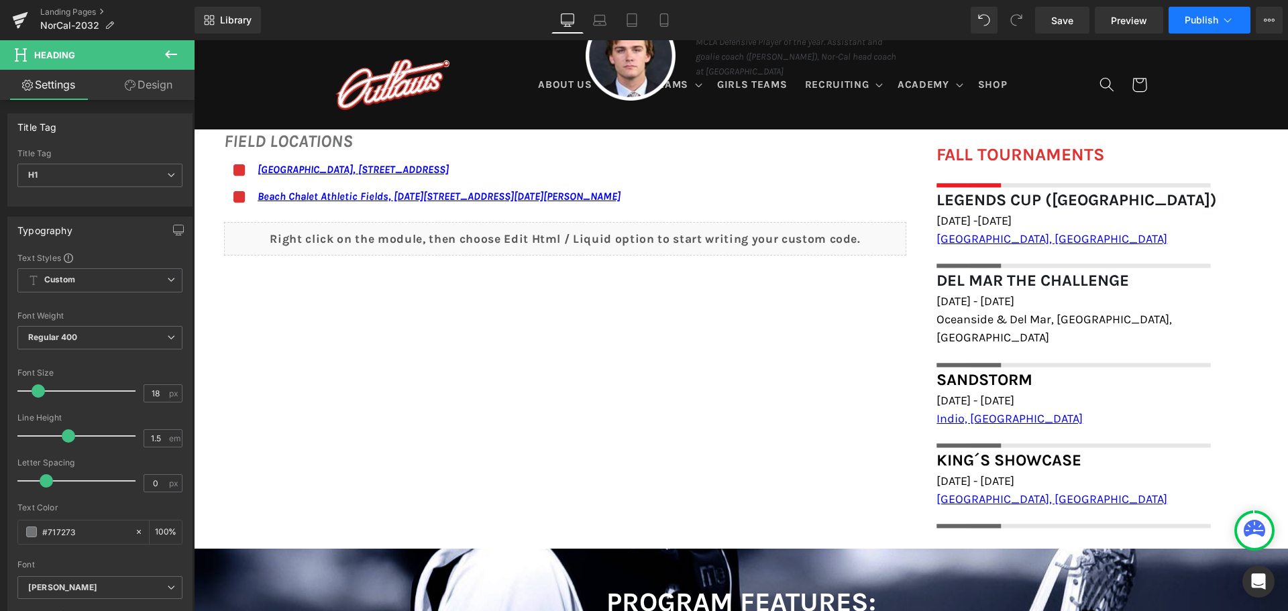
click at [1212, 18] on span "Publish" at bounding box center [1201, 20] width 34 height 11
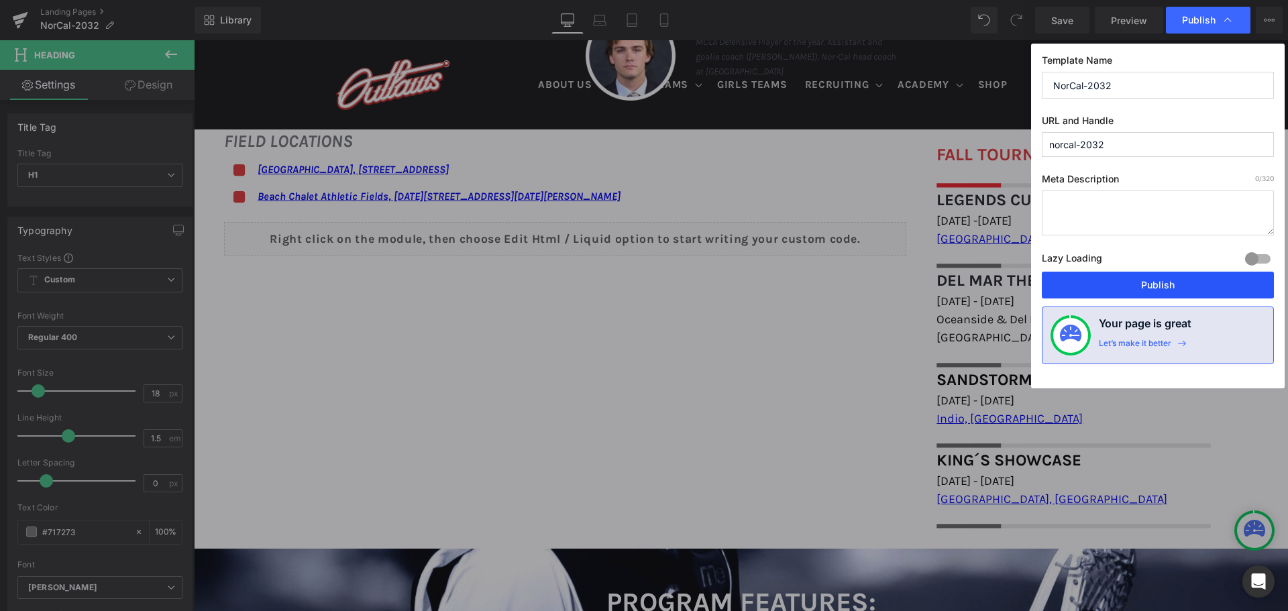
click at [1141, 276] on button "Publish" at bounding box center [1157, 285] width 232 height 27
